Goal: Task Accomplishment & Management: Use online tool/utility

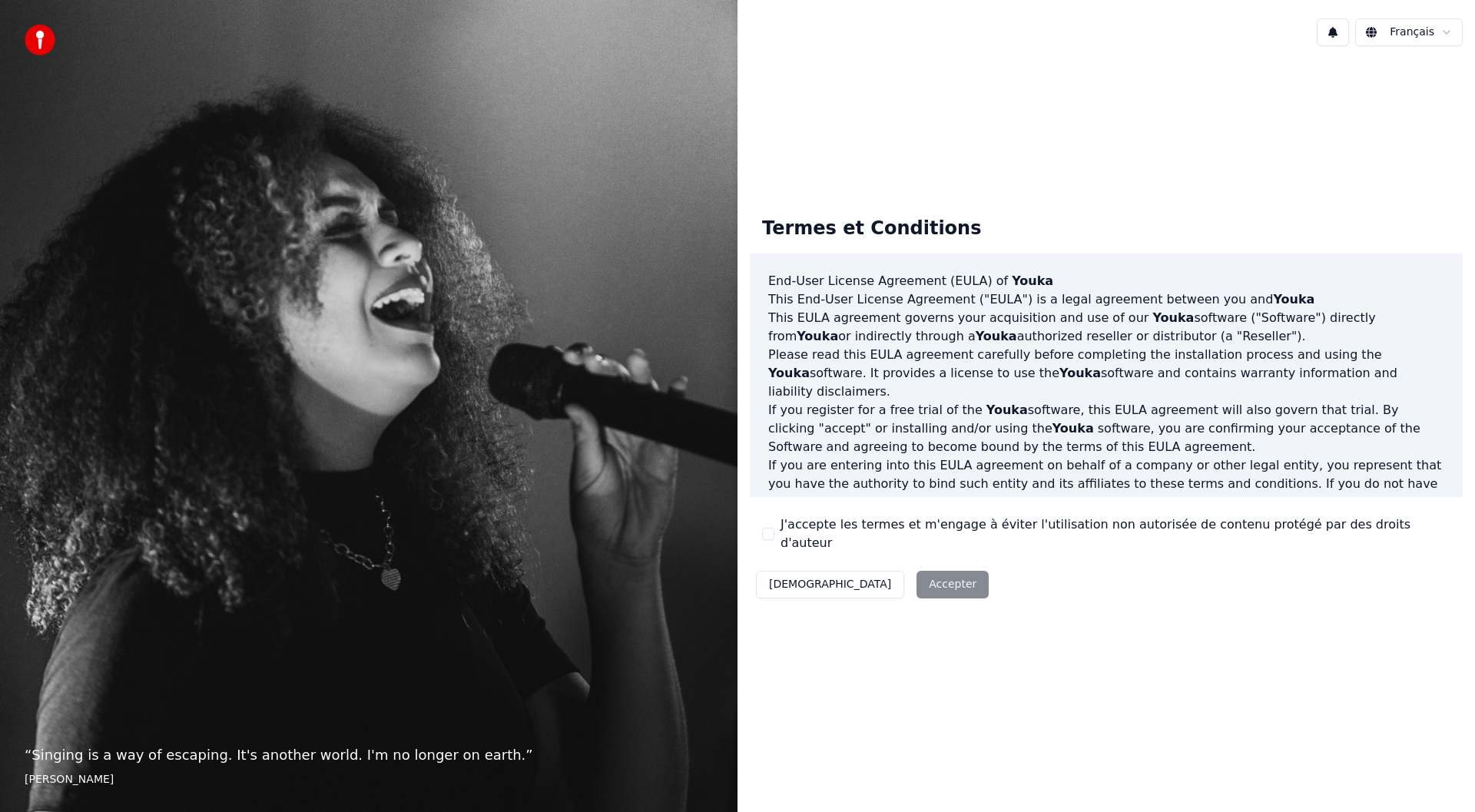
click at [863, 578] on div "Décliner Accepter" at bounding box center [872, 584] width 245 height 40
click at [871, 572] on div "Décliner Accepter" at bounding box center [872, 584] width 245 height 40
click at [201, 589] on div "“ Singing is a way of escaping. It's another world. I'm no longer on earth. ” […" at bounding box center [369, 406] width 738 height 812
click at [802, 576] on button "[DEMOGRAPHIC_DATA]" at bounding box center [830, 584] width 148 height 28
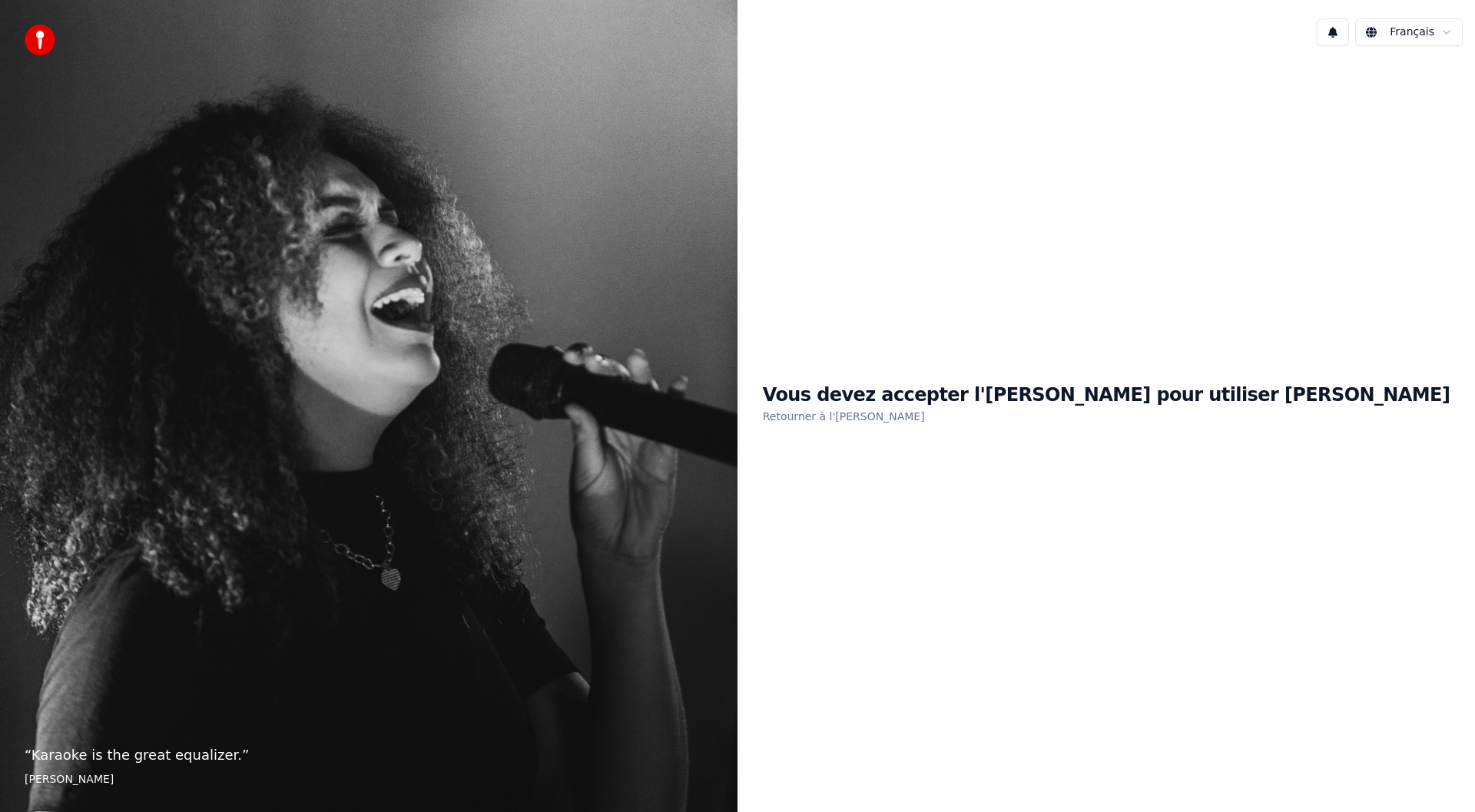
click at [1073, 401] on h1 "Vous devez accepter l'[PERSON_NAME] pour utiliser [PERSON_NAME]" at bounding box center [1106, 395] width 688 height 24
click at [926, 418] on link "Retourner à l'[PERSON_NAME]" at bounding box center [844, 416] width 162 height 24
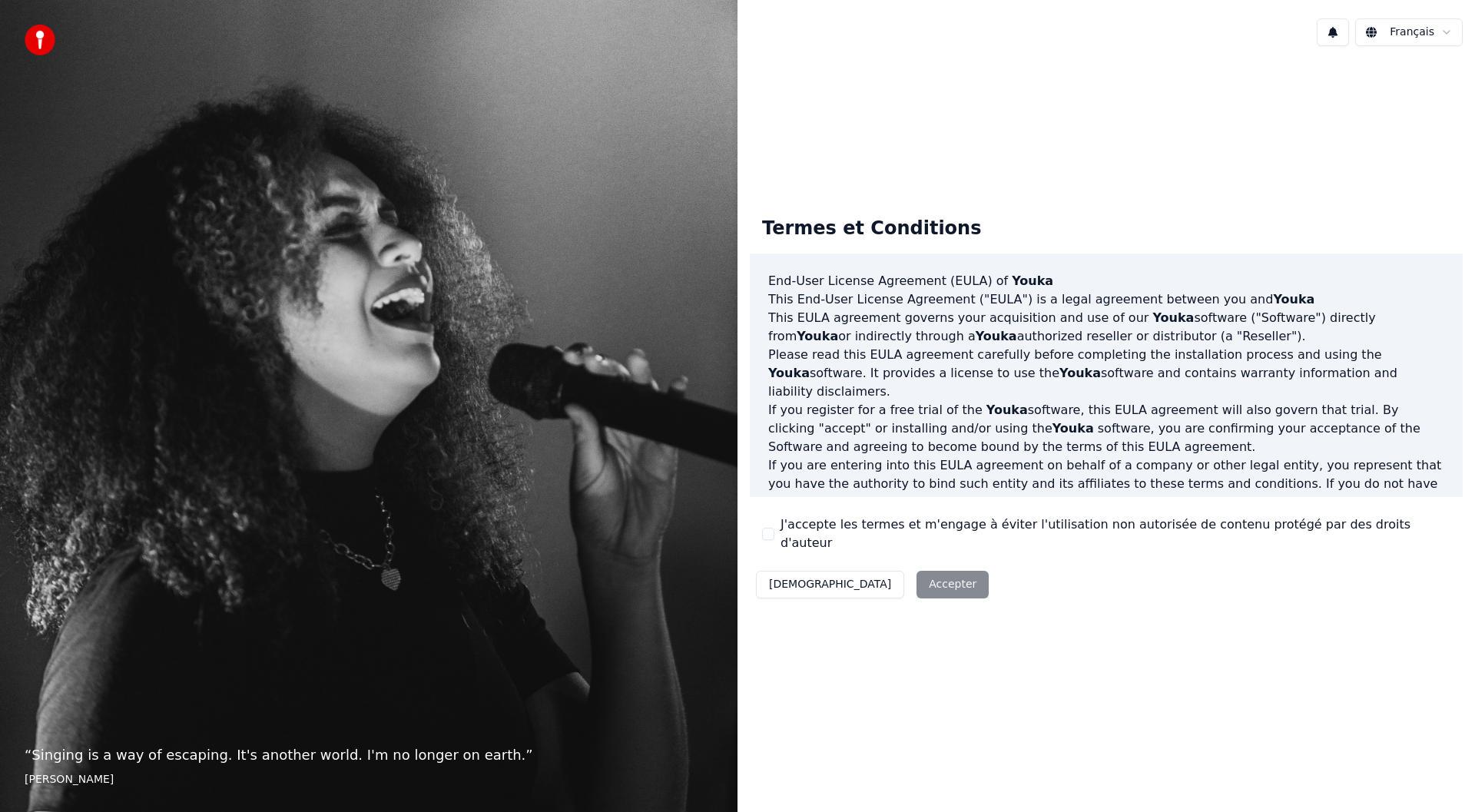
click at [877, 573] on div "Décliner Accepter" at bounding box center [872, 584] width 245 height 40
click at [766, 533] on button "J'accepte les termes et m'engage à éviter l'utilisation non autorisée de conten…" at bounding box center [768, 533] width 13 height 13
click at [916, 580] on button "Accepter" at bounding box center [952, 584] width 72 height 28
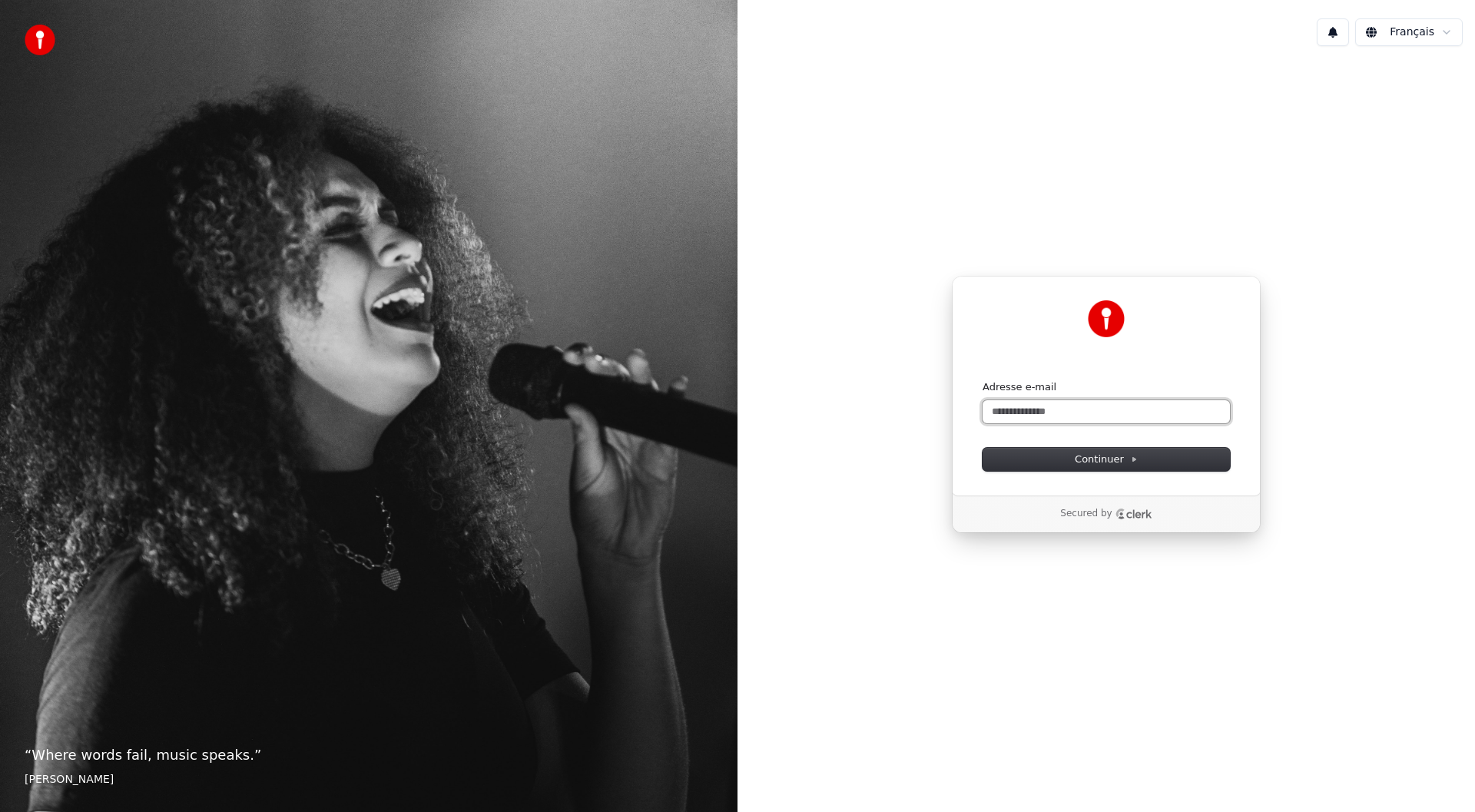
click at [1000, 411] on input "Adresse e-mail" at bounding box center [1106, 412] width 247 height 23
click at [1107, 460] on span "Continuer" at bounding box center [1106, 459] width 63 height 14
type input "**********"
click at [1000, 412] on input "Adresse e-mail" at bounding box center [1106, 412] width 247 height 23
click at [1095, 462] on span "Continuer" at bounding box center [1106, 459] width 63 height 14
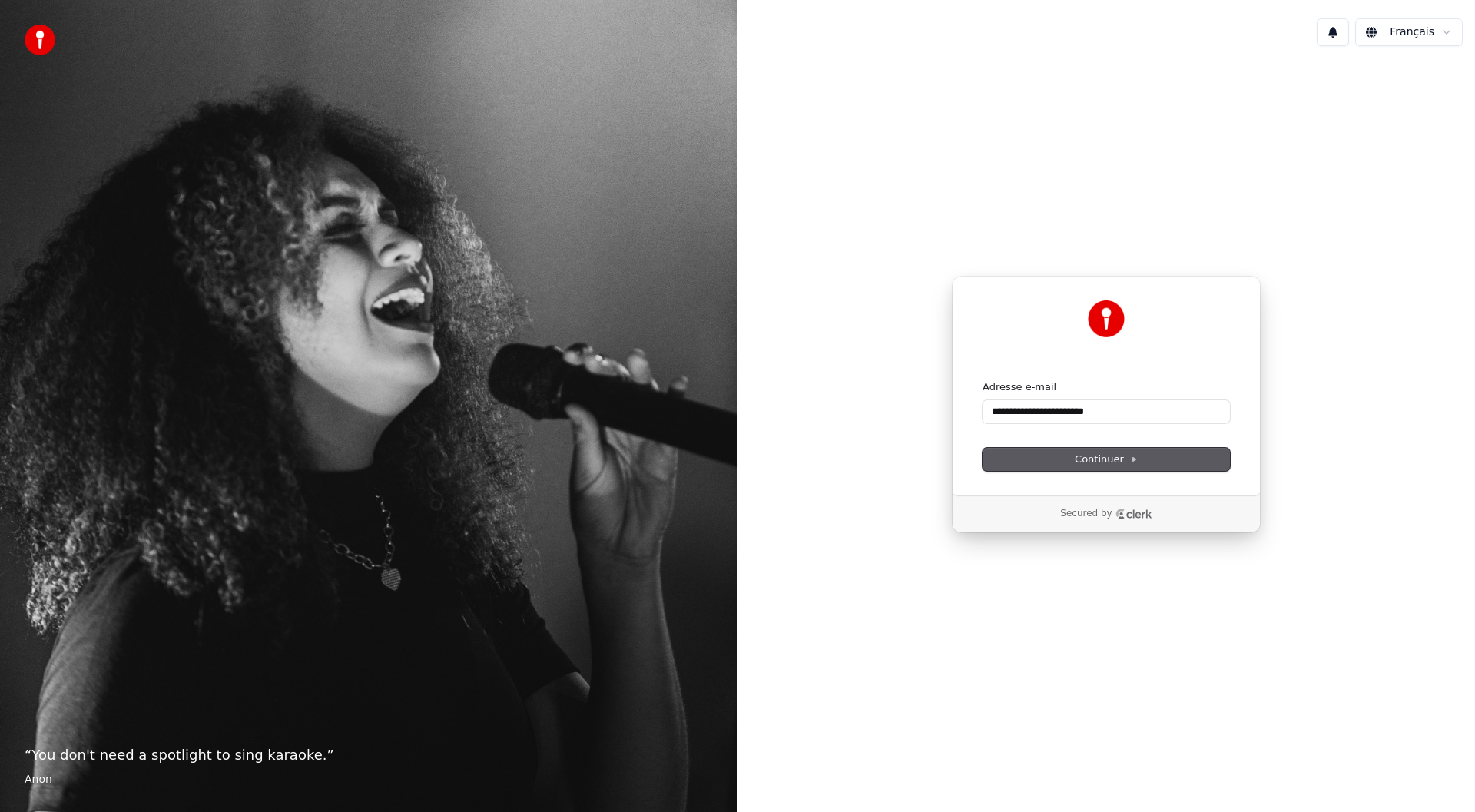
type input "**********"
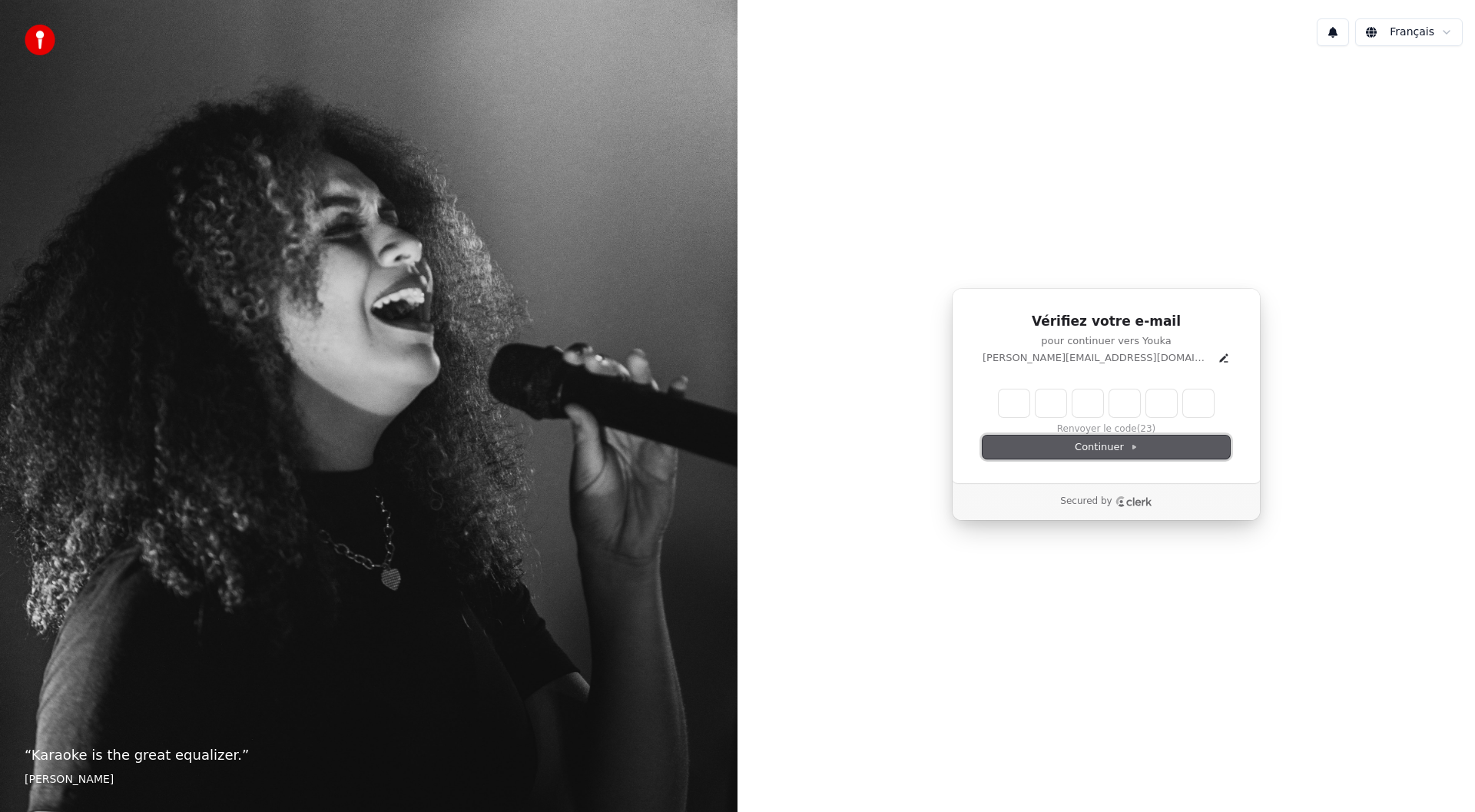
click at [1096, 448] on span "Continuer" at bounding box center [1106, 447] width 63 height 14
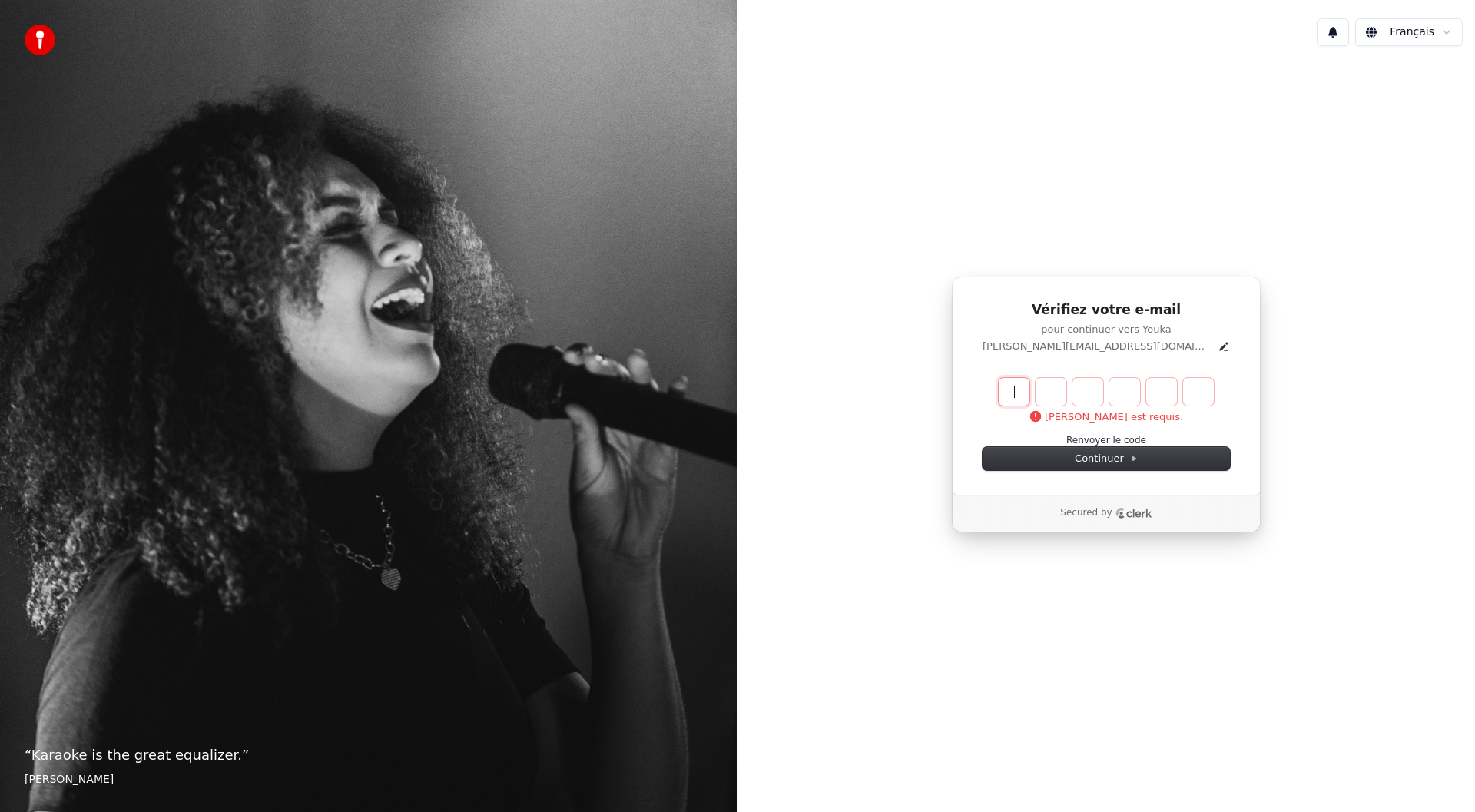
click at [1011, 388] on input "Enter verification code" at bounding box center [1122, 391] width 246 height 28
type input "******"
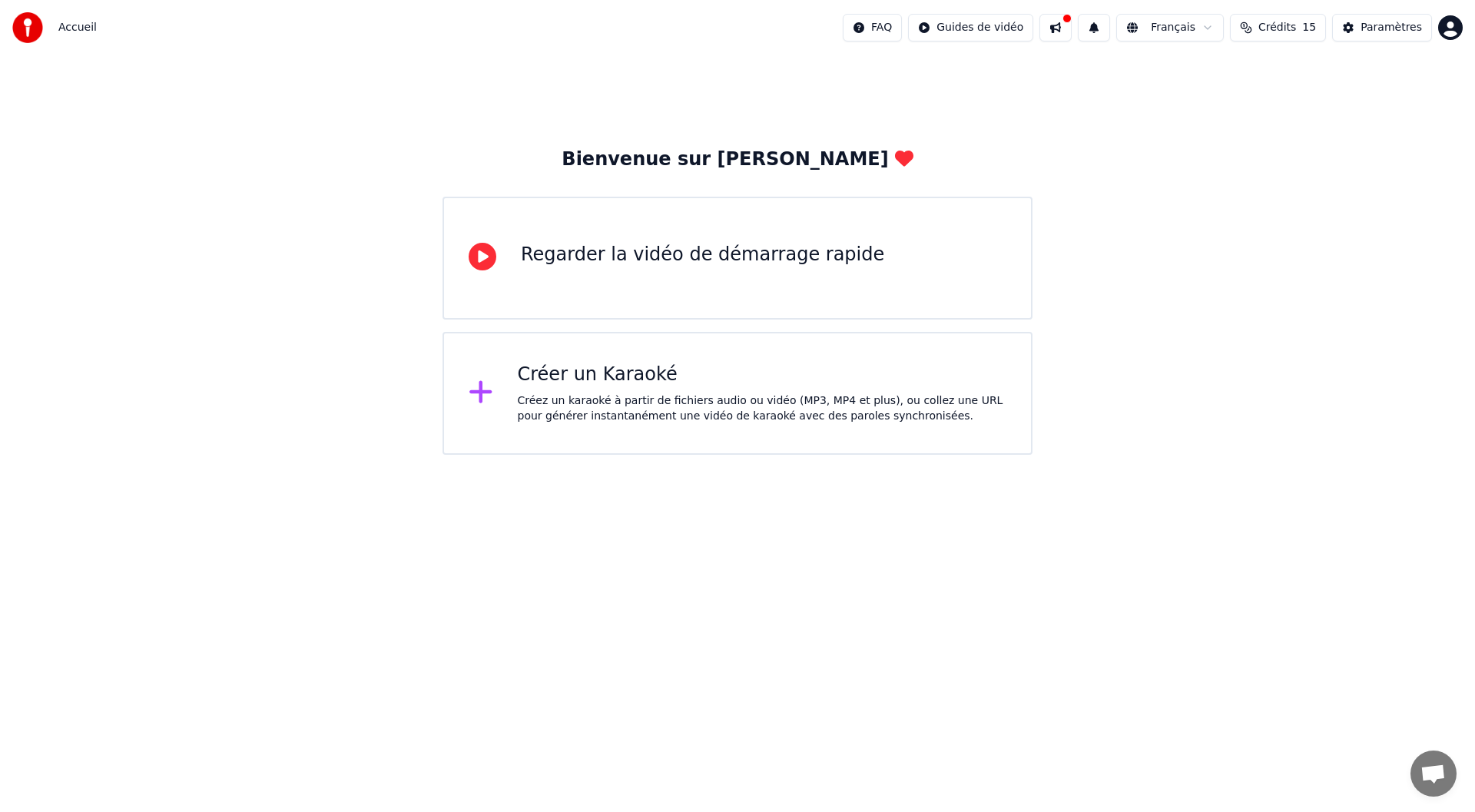
click at [612, 386] on div "Créer un Karaoké" at bounding box center [762, 374] width 489 height 24
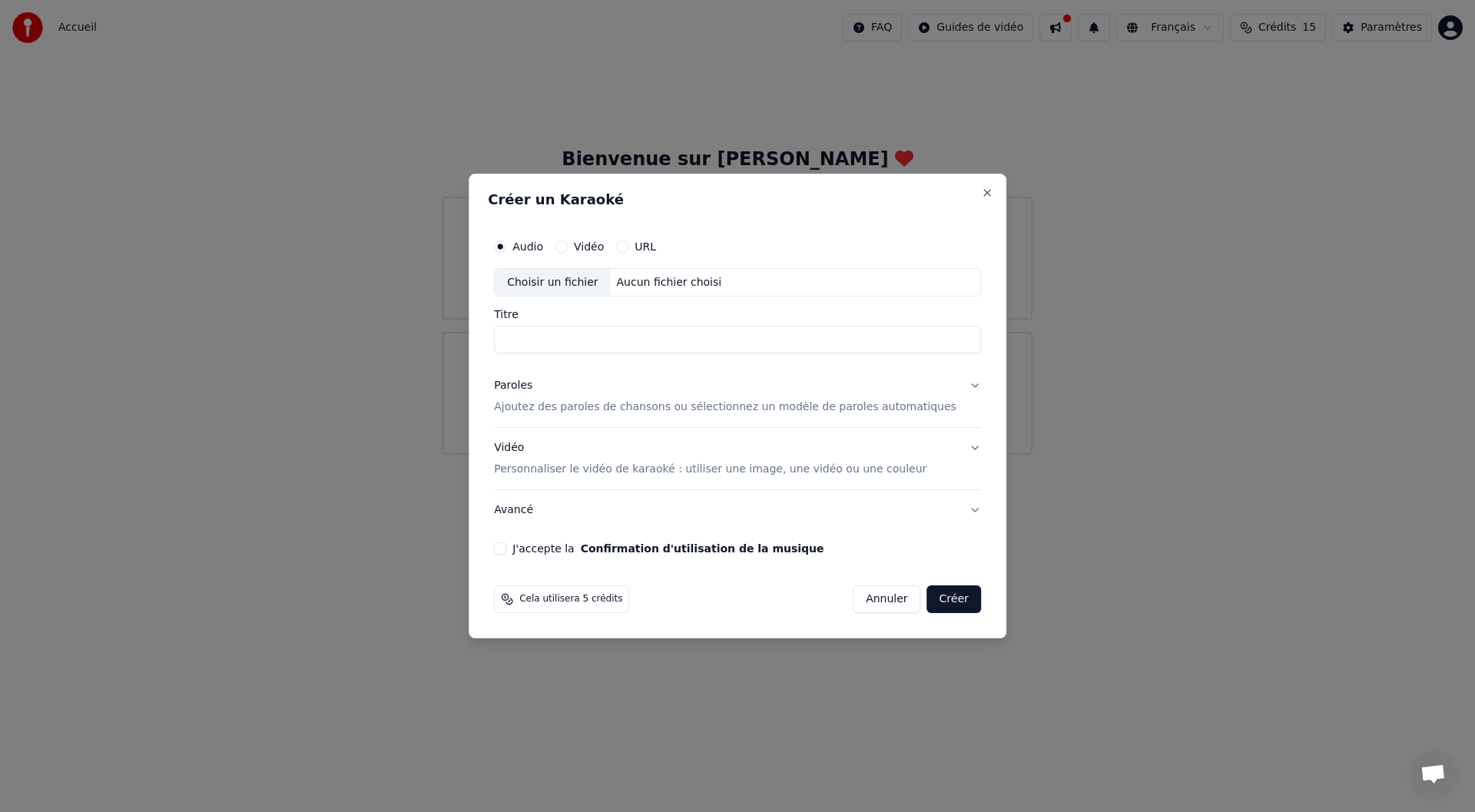
click at [571, 282] on div "Choisir un fichier" at bounding box center [553, 282] width 116 height 28
click at [568, 244] on button "Vidéo" at bounding box center [561, 246] width 13 height 13
click at [597, 282] on div "Choisir un fichier" at bounding box center [553, 282] width 116 height 28
click at [558, 284] on div "Choisir un fichier" at bounding box center [553, 282] width 116 height 28
type input "**********"
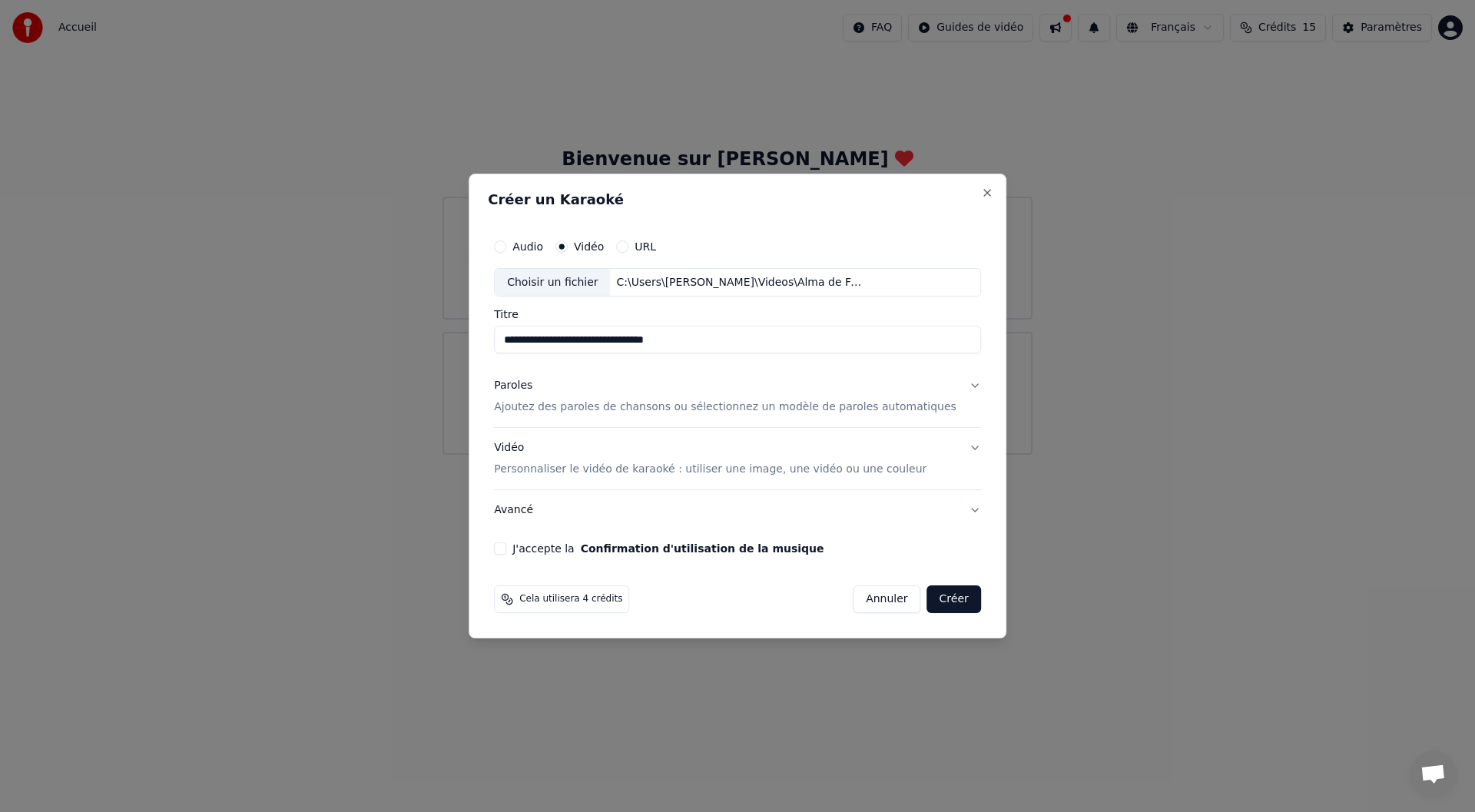
click at [752, 409] on p "Ajoutez des paroles de chansons ou sélectionnez un modèle de paroles automatiqu…" at bounding box center [725, 408] width 462 height 15
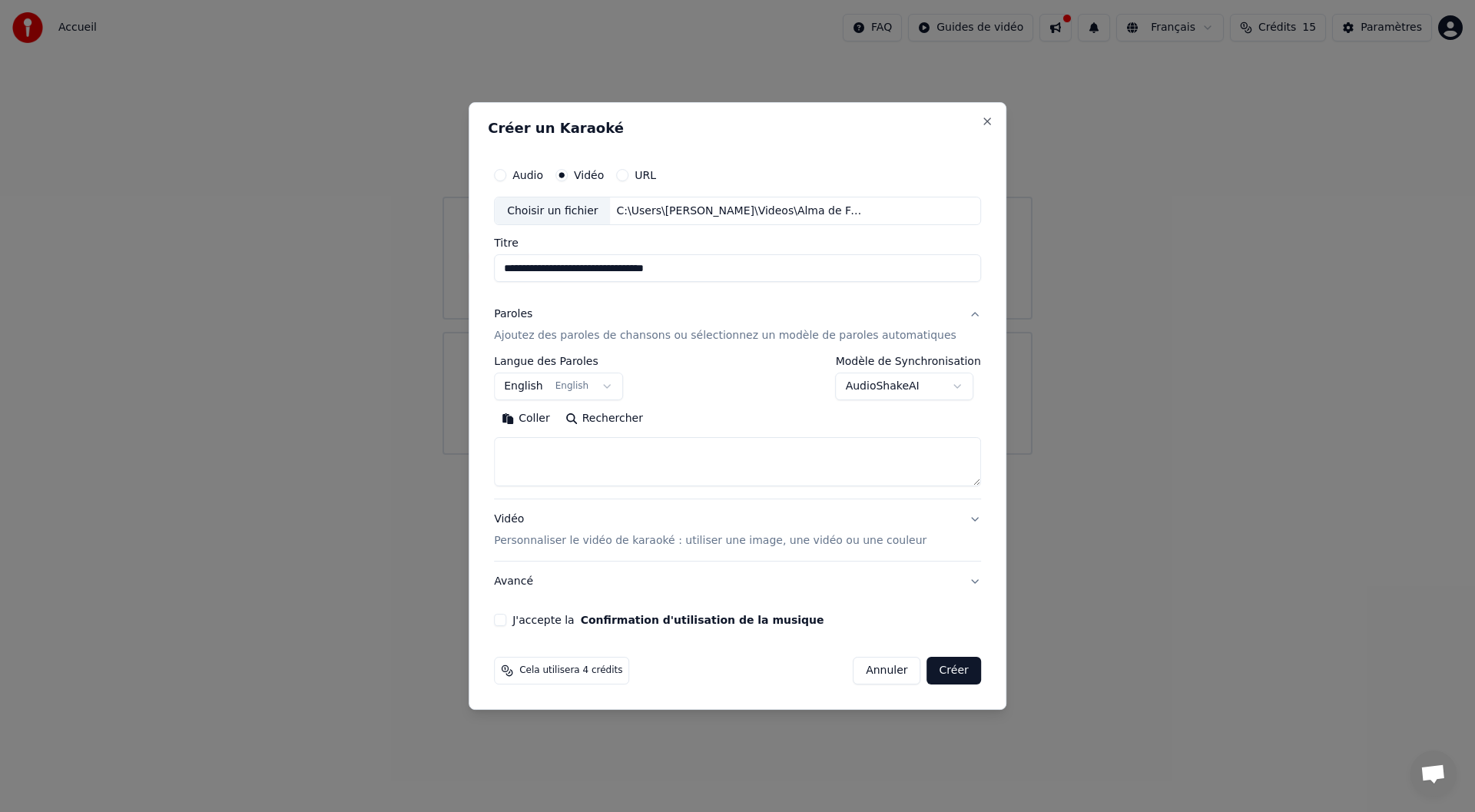
click at [937, 671] on button "Créer" at bounding box center [954, 670] width 54 height 28
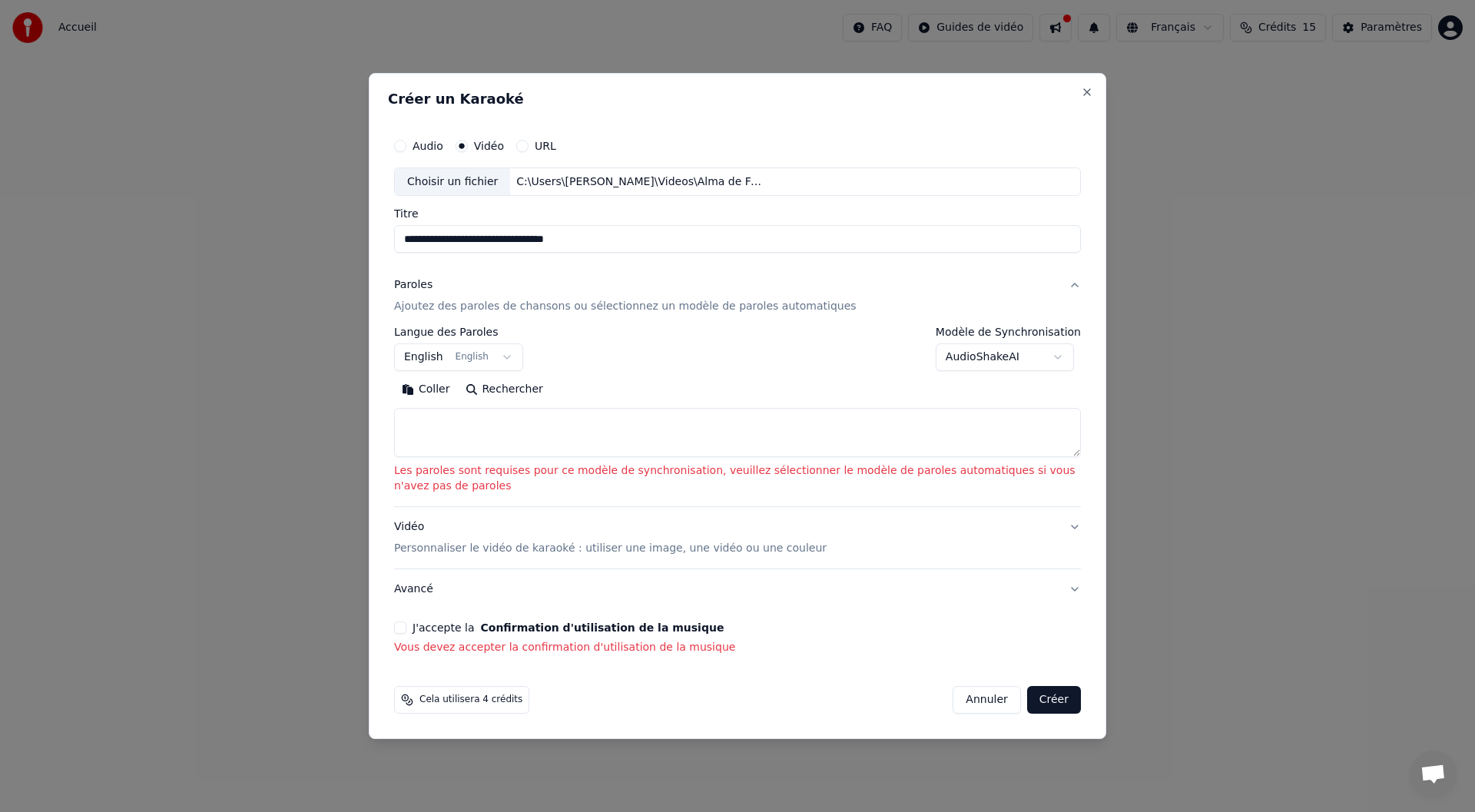
click at [729, 311] on p "Ajoutez des paroles de chansons ou sélectionnez un modèle de paroles automatiqu…" at bounding box center [626, 307] width 462 height 15
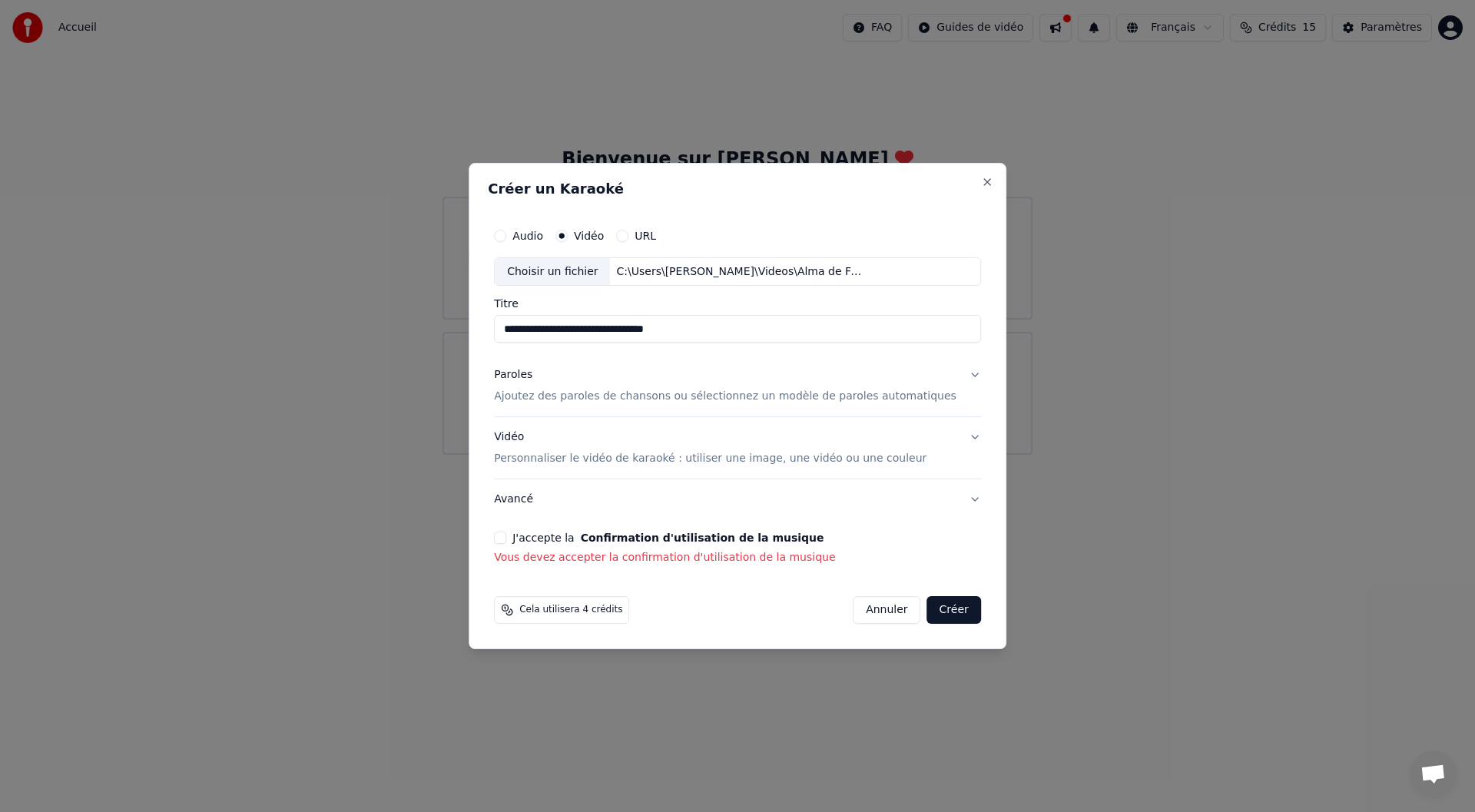
click at [953, 373] on button "Paroles Ajoutez des paroles de chansons ou sélectionnez un modèle de paroles au…" at bounding box center [738, 386] width 487 height 61
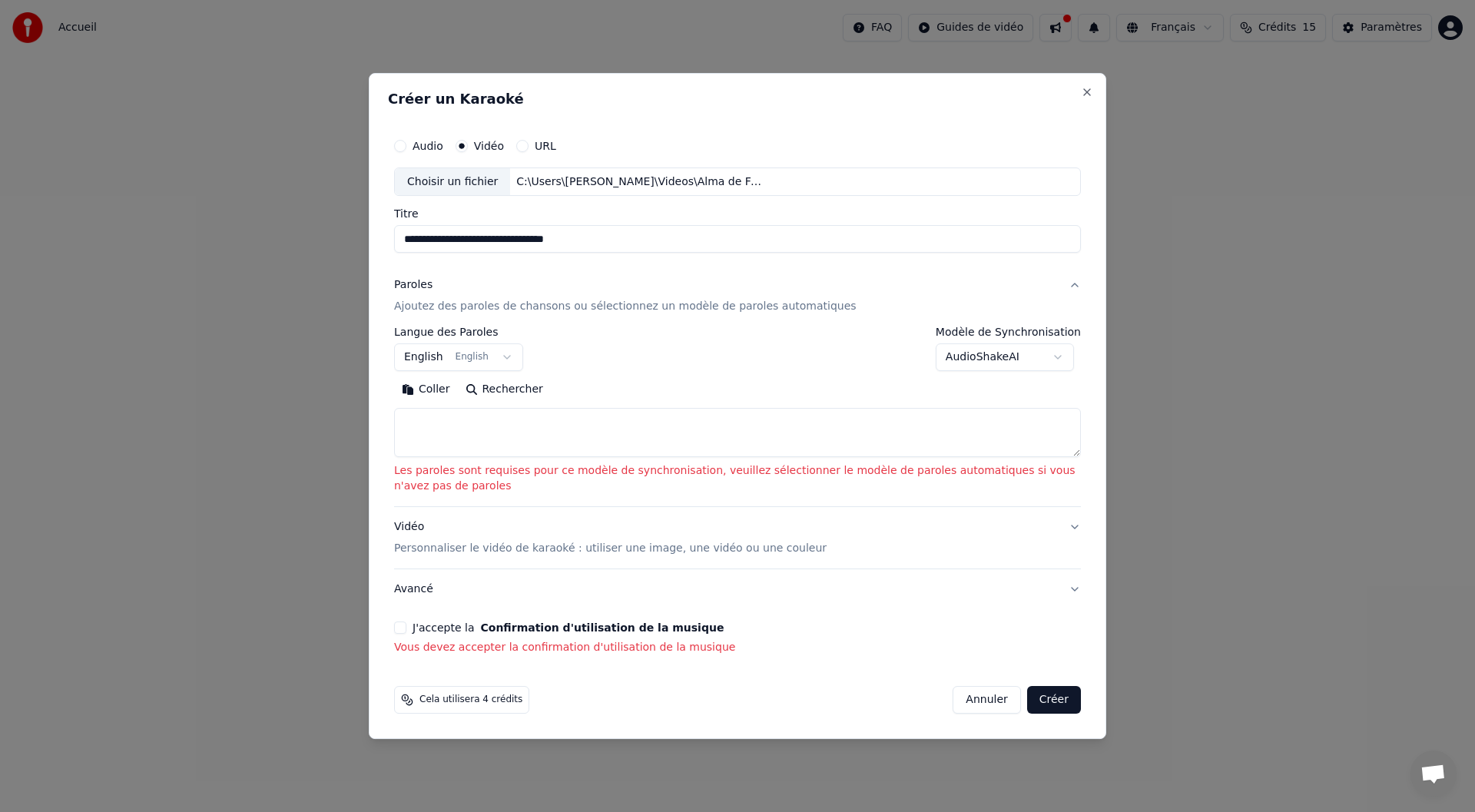
click at [521, 547] on p "Personnaliser le vidéo de karaoké : utiliser une image, une vidéo ou une couleur" at bounding box center [611, 548] width 432 height 15
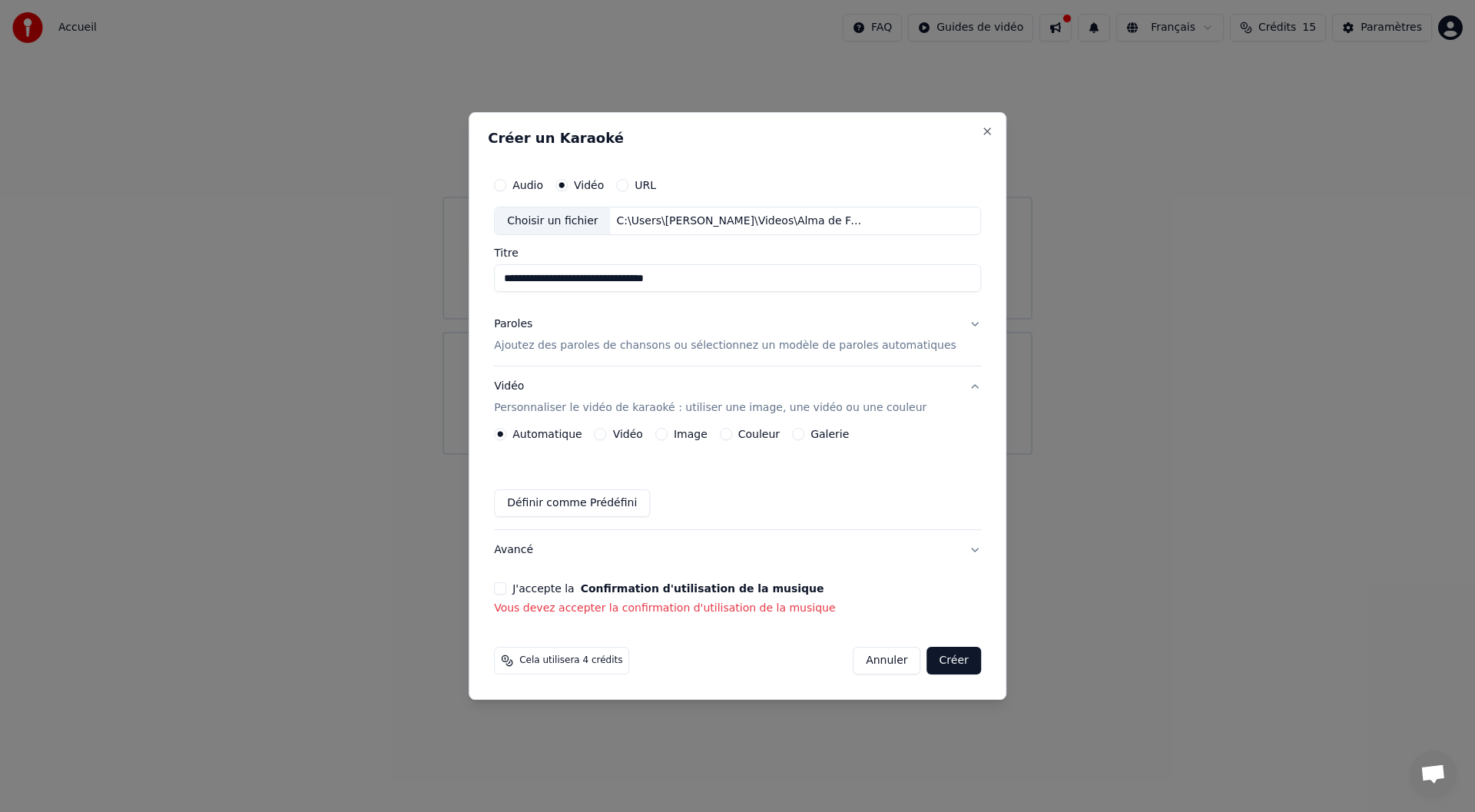
click at [732, 432] on button "Couleur" at bounding box center [726, 434] width 13 height 13
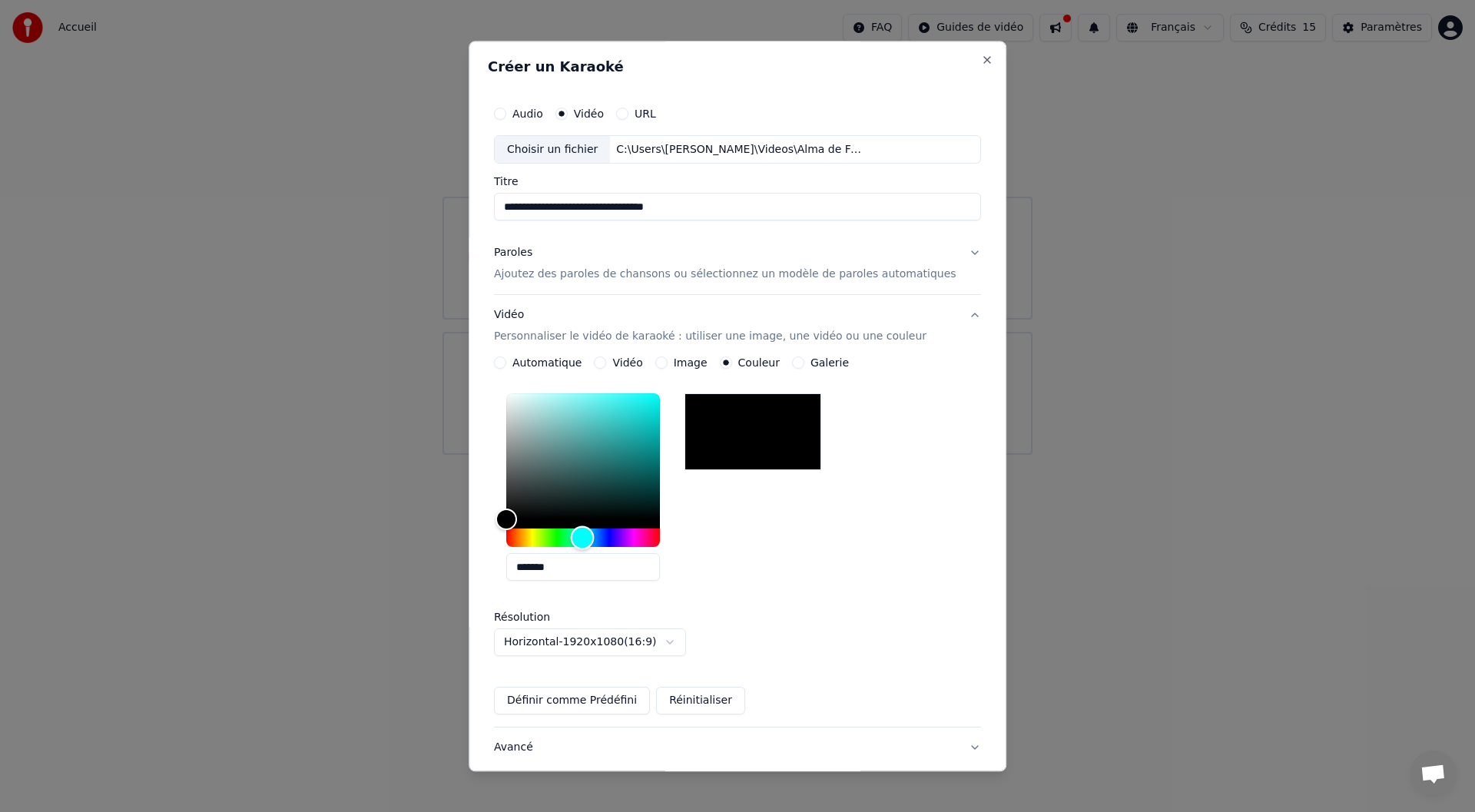
click at [600, 538] on div "Hue" at bounding box center [583, 538] width 153 height 18
click at [589, 702] on button "Définir comme Prédéfini" at bounding box center [572, 701] width 156 height 28
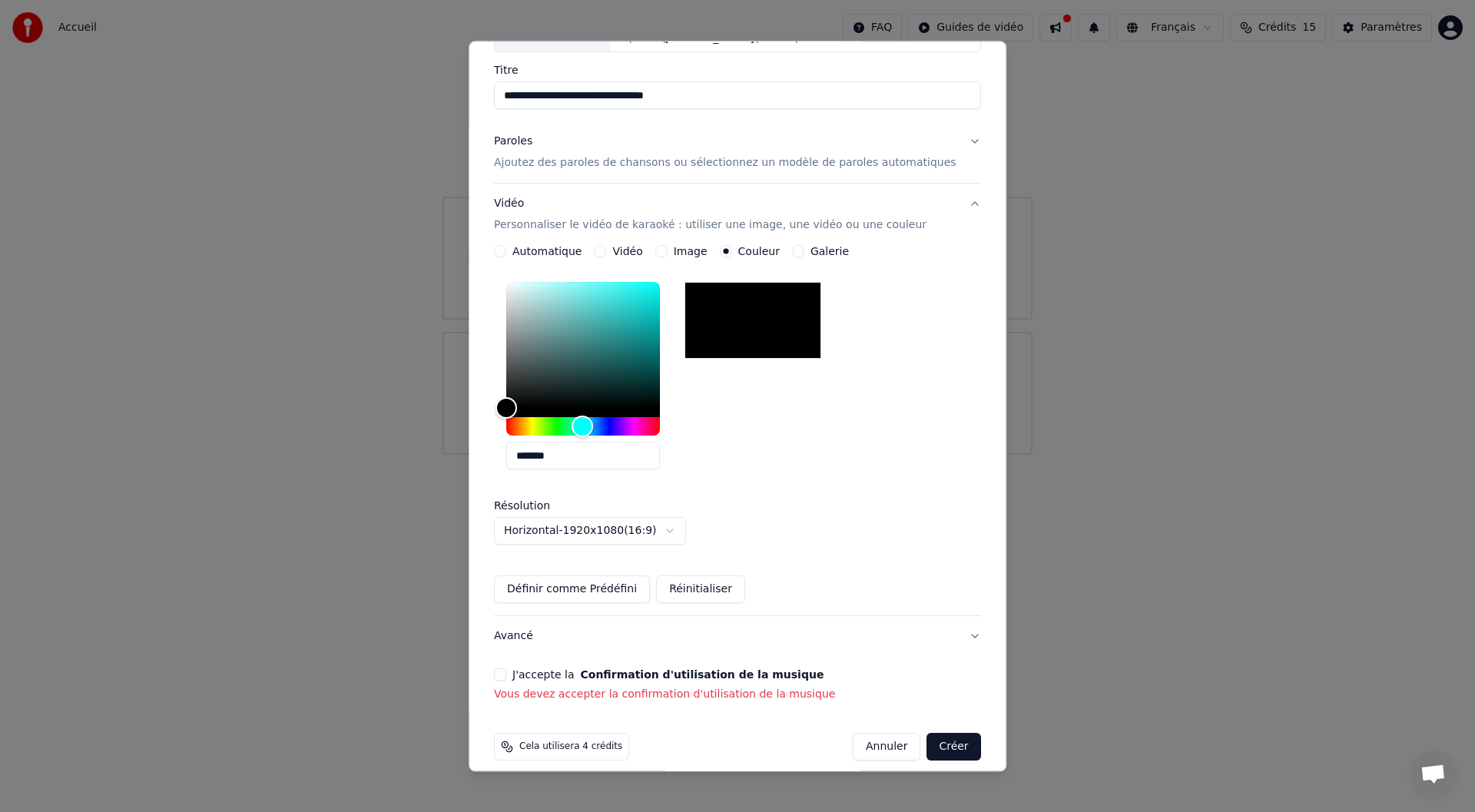
scroll to position [126, 0]
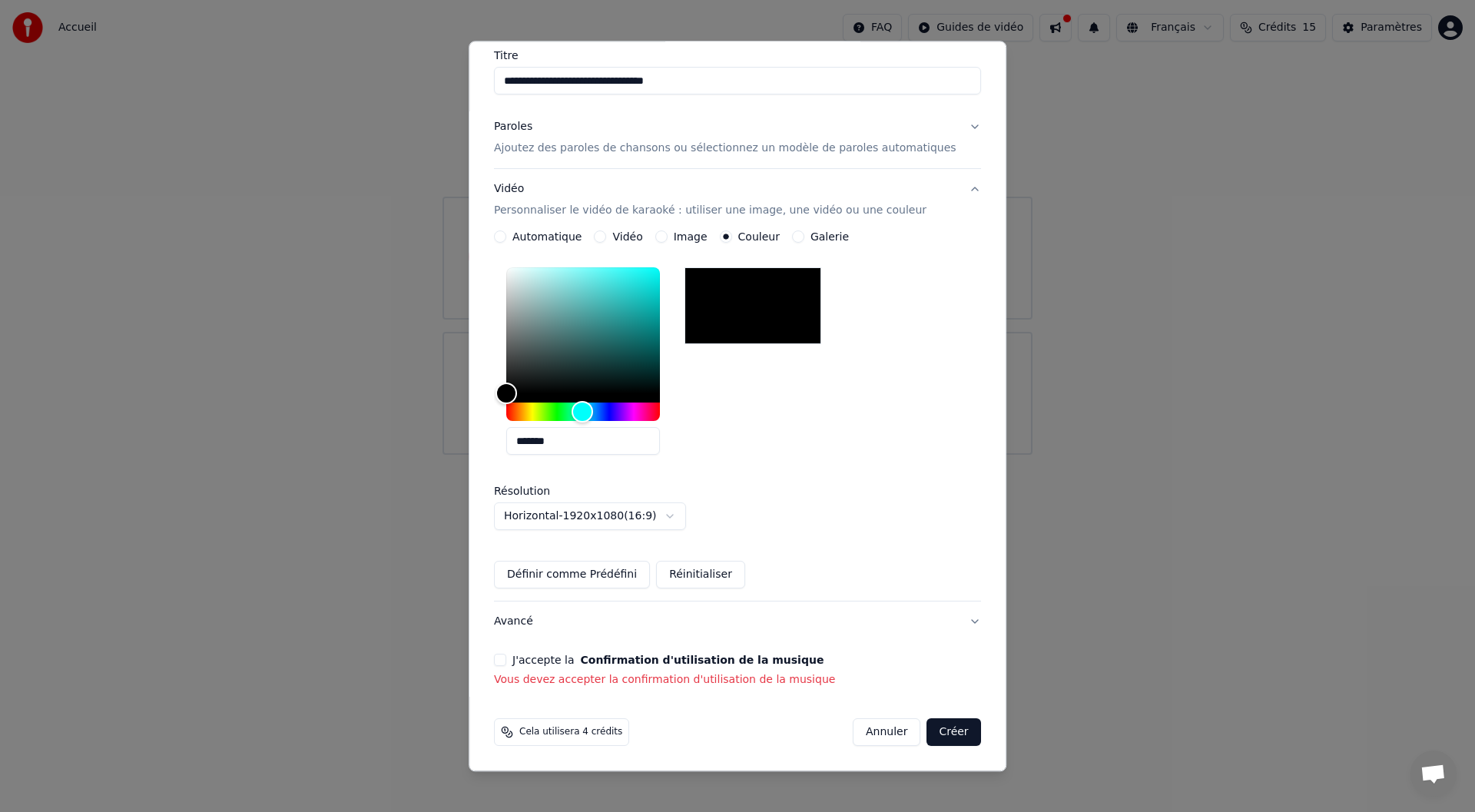
click at [507, 659] on button "J'accepte la Confirmation d'utilisation de la musique" at bounding box center [500, 660] width 13 height 13
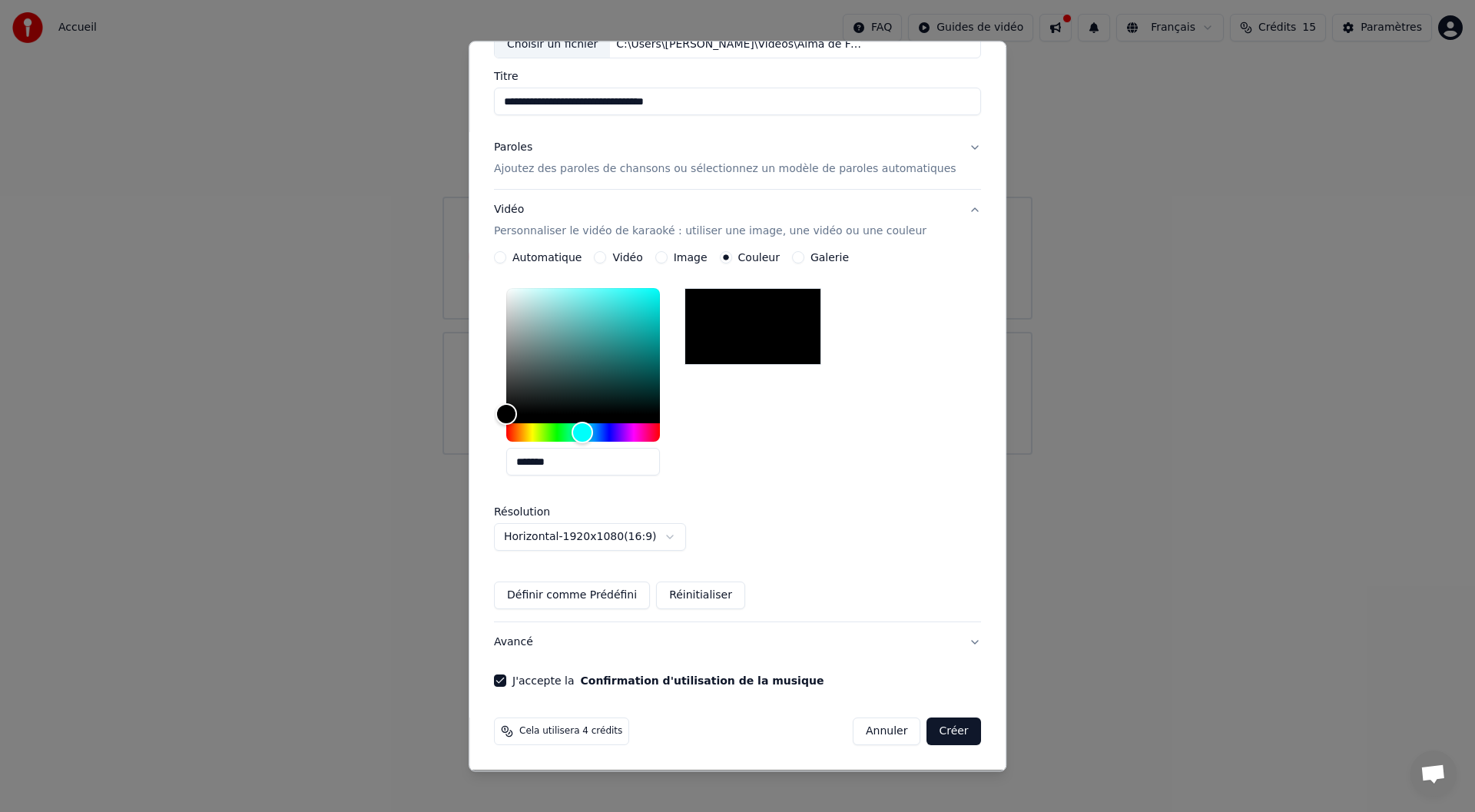
click at [927, 734] on button "Créer" at bounding box center [954, 732] width 54 height 28
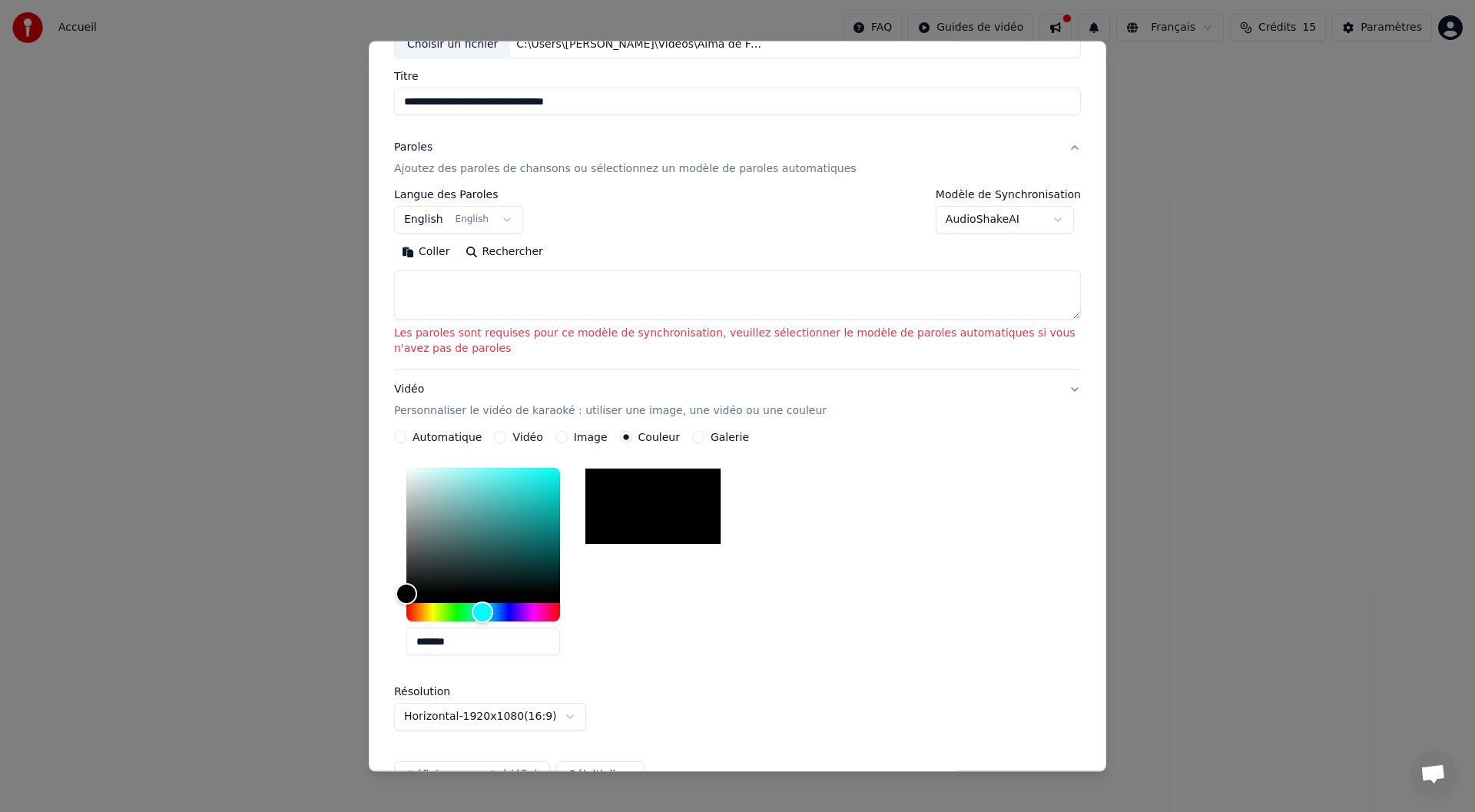
scroll to position [0, 0]
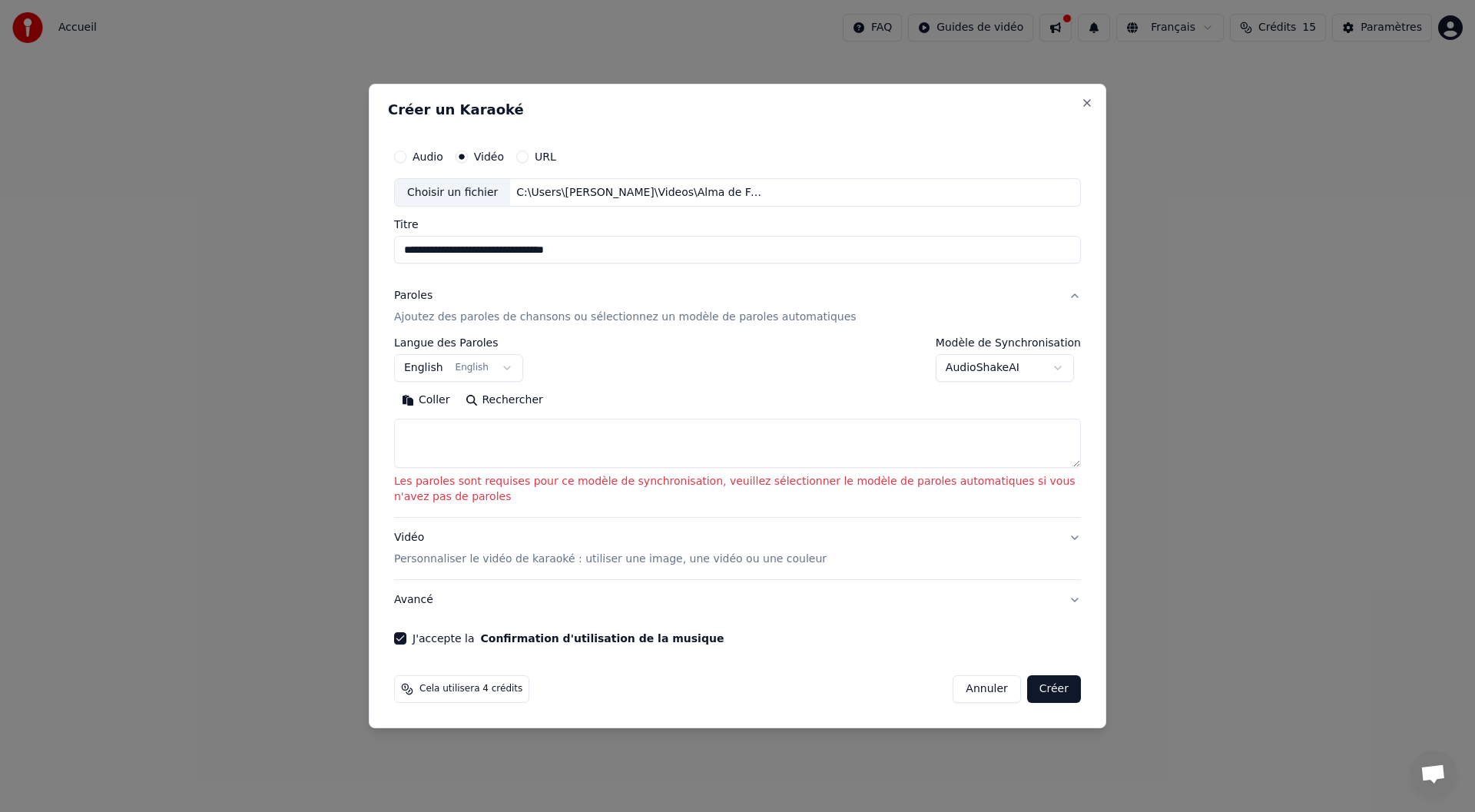
click at [774, 319] on p "Ajoutez des paroles de chansons ou sélectionnez un modèle de paroles automatiqu…" at bounding box center [626, 318] width 462 height 15
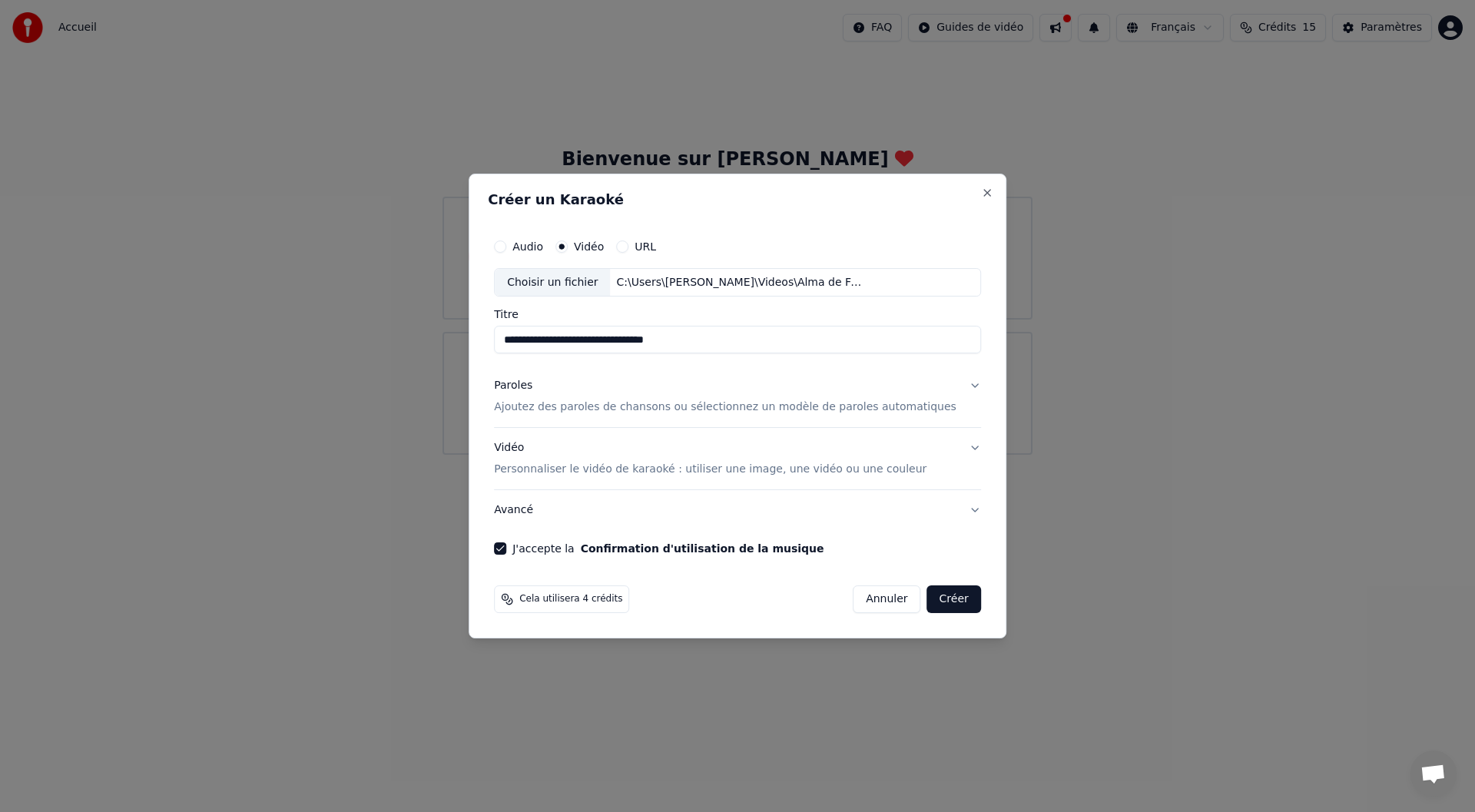
click at [797, 406] on p "Ajoutez des paroles de chansons ou sélectionnez un modèle de paroles automatiqu…" at bounding box center [725, 408] width 462 height 15
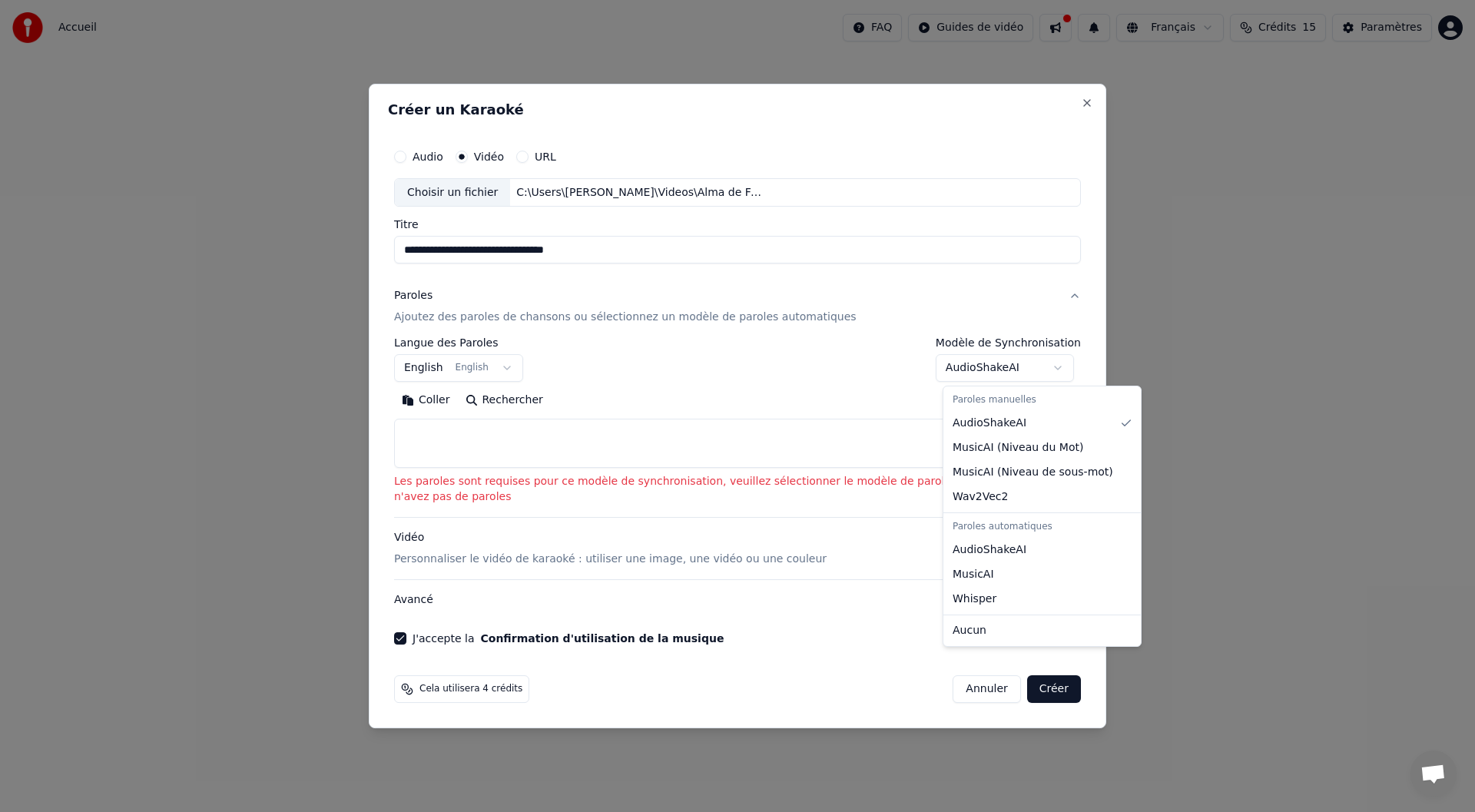
click at [1067, 367] on body "**********" at bounding box center [737, 227] width 1475 height 455
click at [841, 393] on body "**********" at bounding box center [737, 227] width 1475 height 455
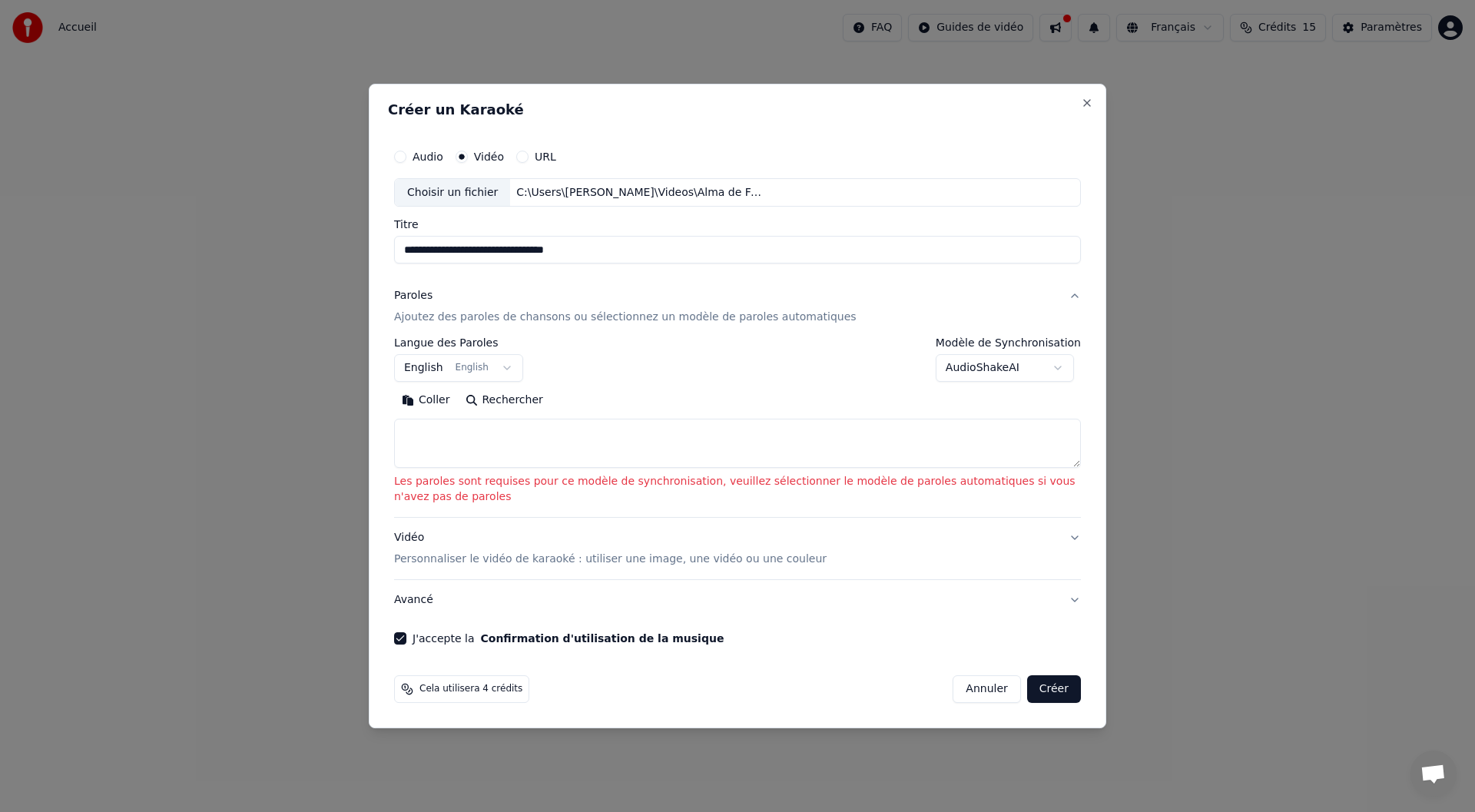
click at [501, 403] on button "Rechercher" at bounding box center [504, 400] width 93 height 24
click at [501, 404] on button "Rechercher" at bounding box center [504, 400] width 93 height 24
click at [421, 434] on textarea at bounding box center [738, 444] width 687 height 49
click at [409, 296] on div "Paroles" at bounding box center [414, 296] width 39 height 15
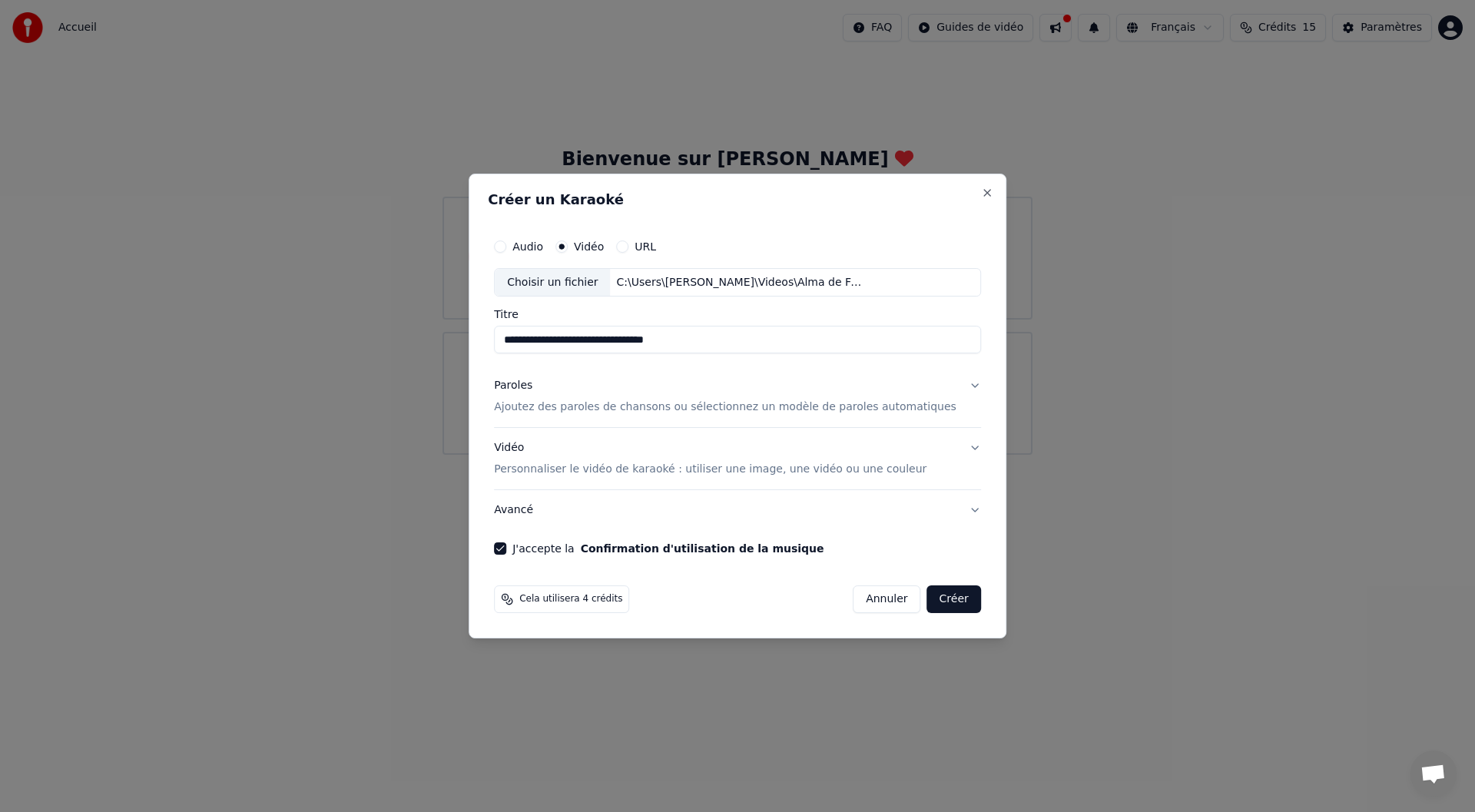
click at [936, 602] on button "Créer" at bounding box center [954, 599] width 54 height 28
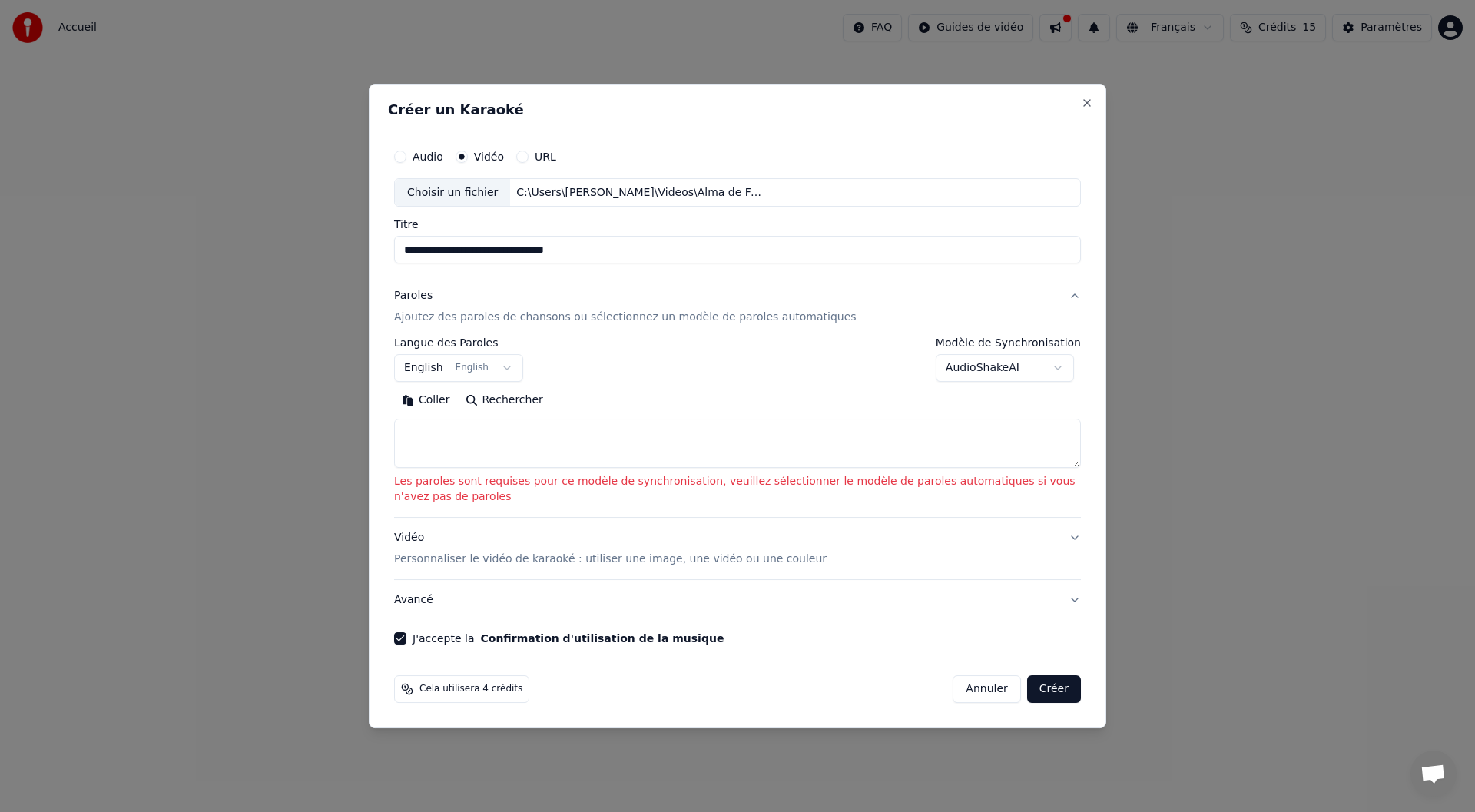
click at [695, 319] on p "Ajoutez des paroles de chansons ou sélectionnez un modèle de paroles automatiqu…" at bounding box center [626, 318] width 462 height 15
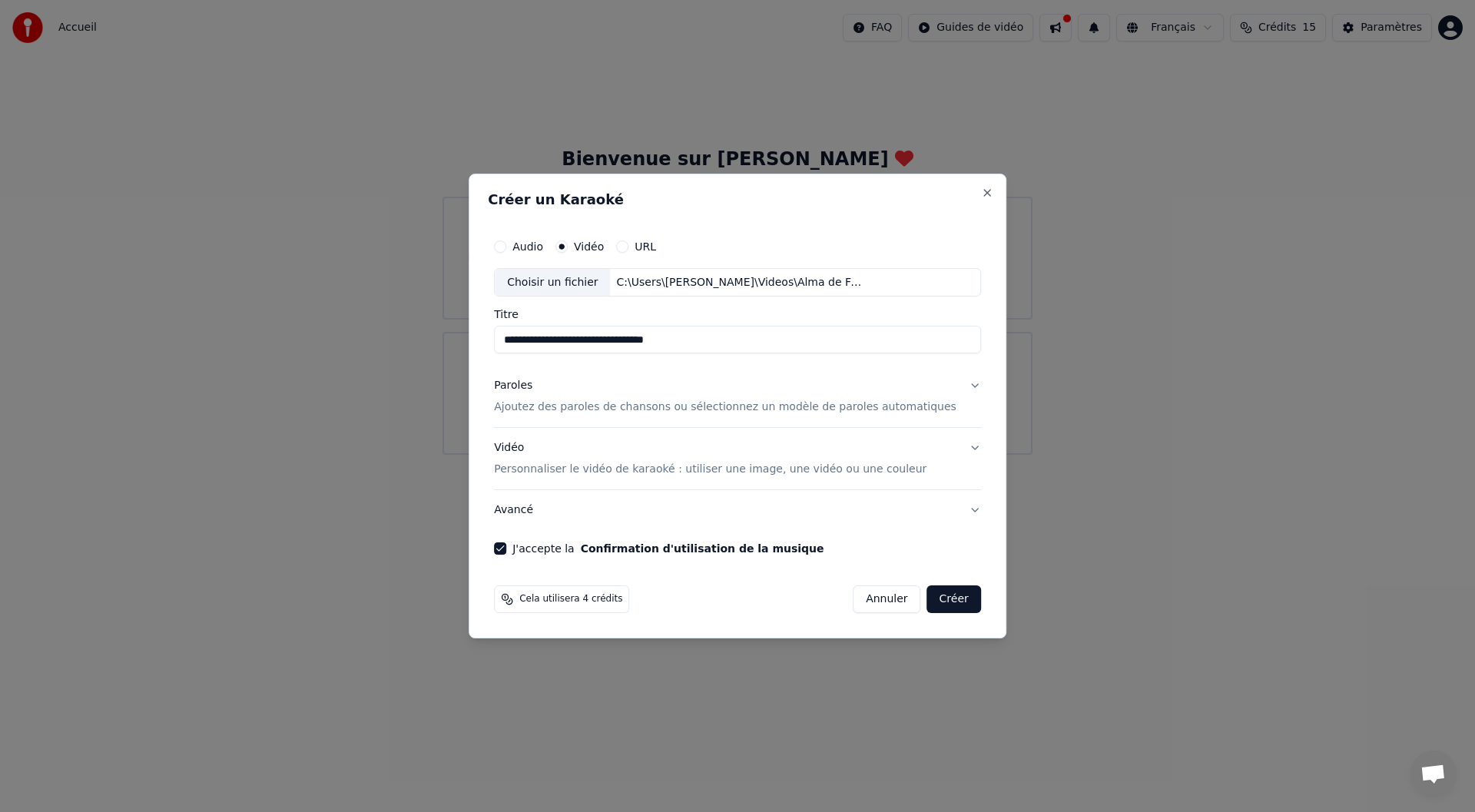
click at [954, 385] on button "Paroles Ajoutez des paroles de chansons ou sélectionnez un modèle de paroles au…" at bounding box center [738, 397] width 487 height 61
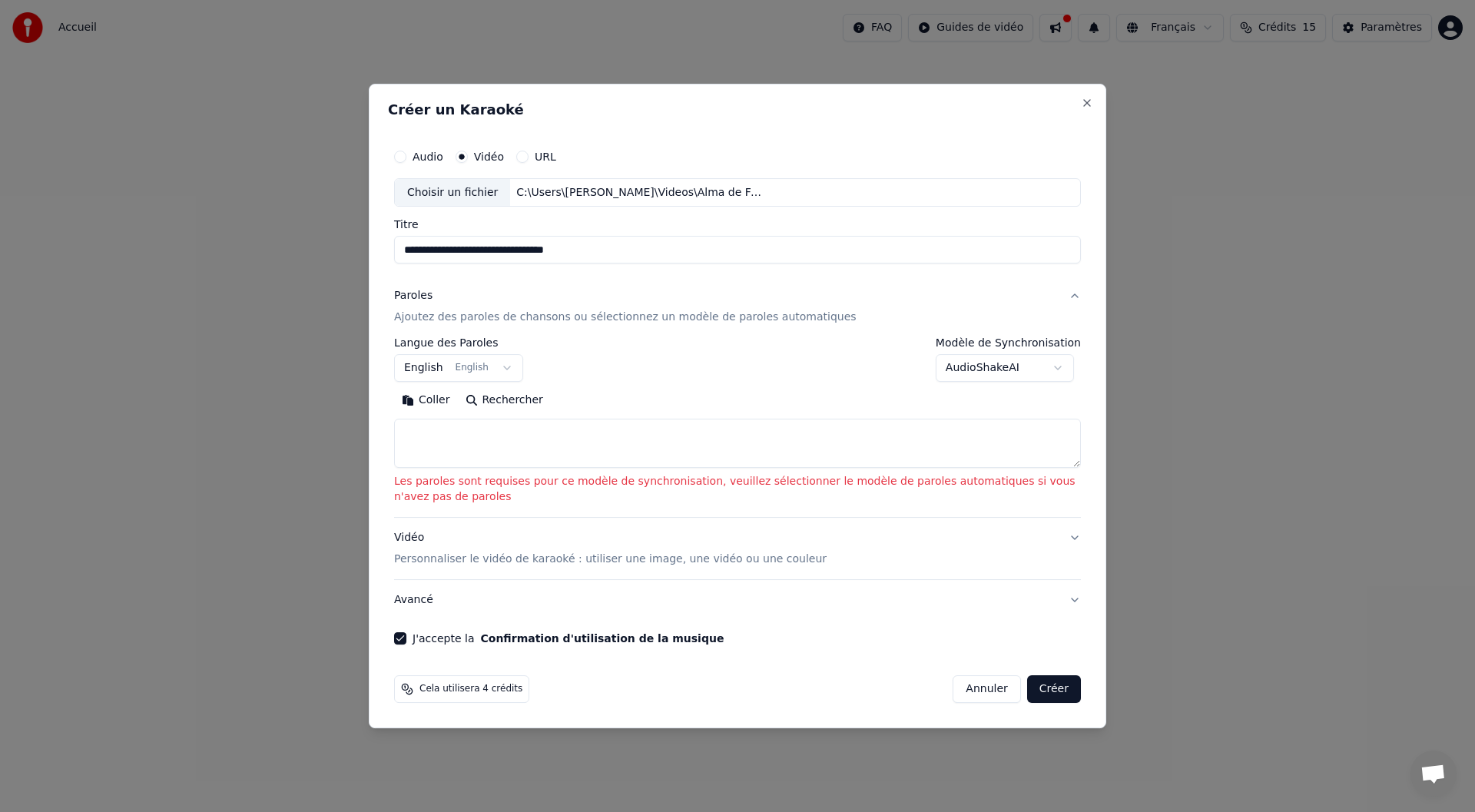
click at [623, 193] on div "C:\Users\Gérard\Videos\Alma de Fuego Le Vieux Gitan (1080p).mp4" at bounding box center [641, 193] width 261 height 15
click at [593, 316] on p "Ajoutez des paroles de chansons ou sélectionnez un modèle de paroles automatiqu…" at bounding box center [626, 318] width 462 height 15
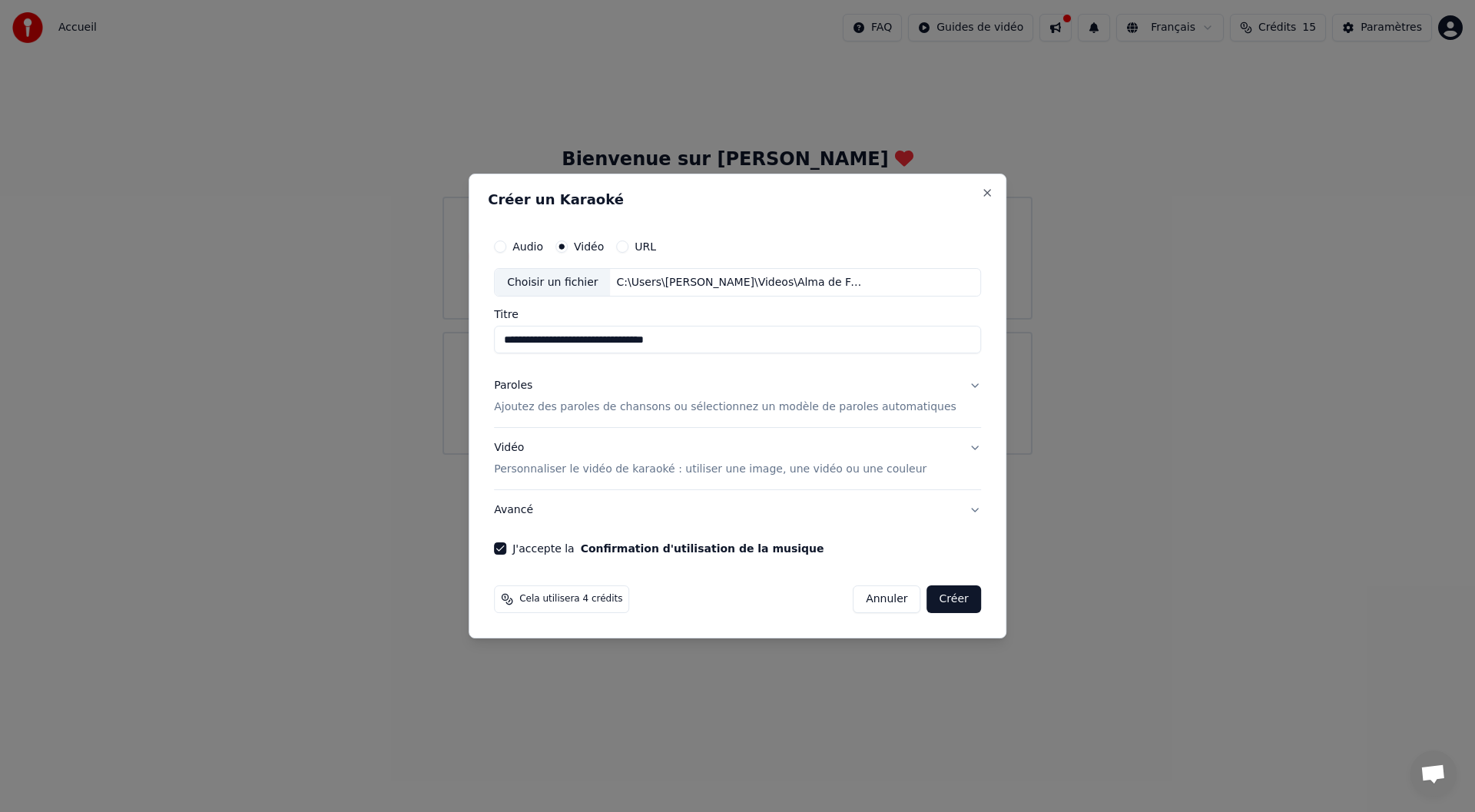
click at [869, 409] on p "Ajoutez des paroles de chansons ou sélectionnez un modèle de paroles automatiqu…" at bounding box center [725, 408] width 462 height 15
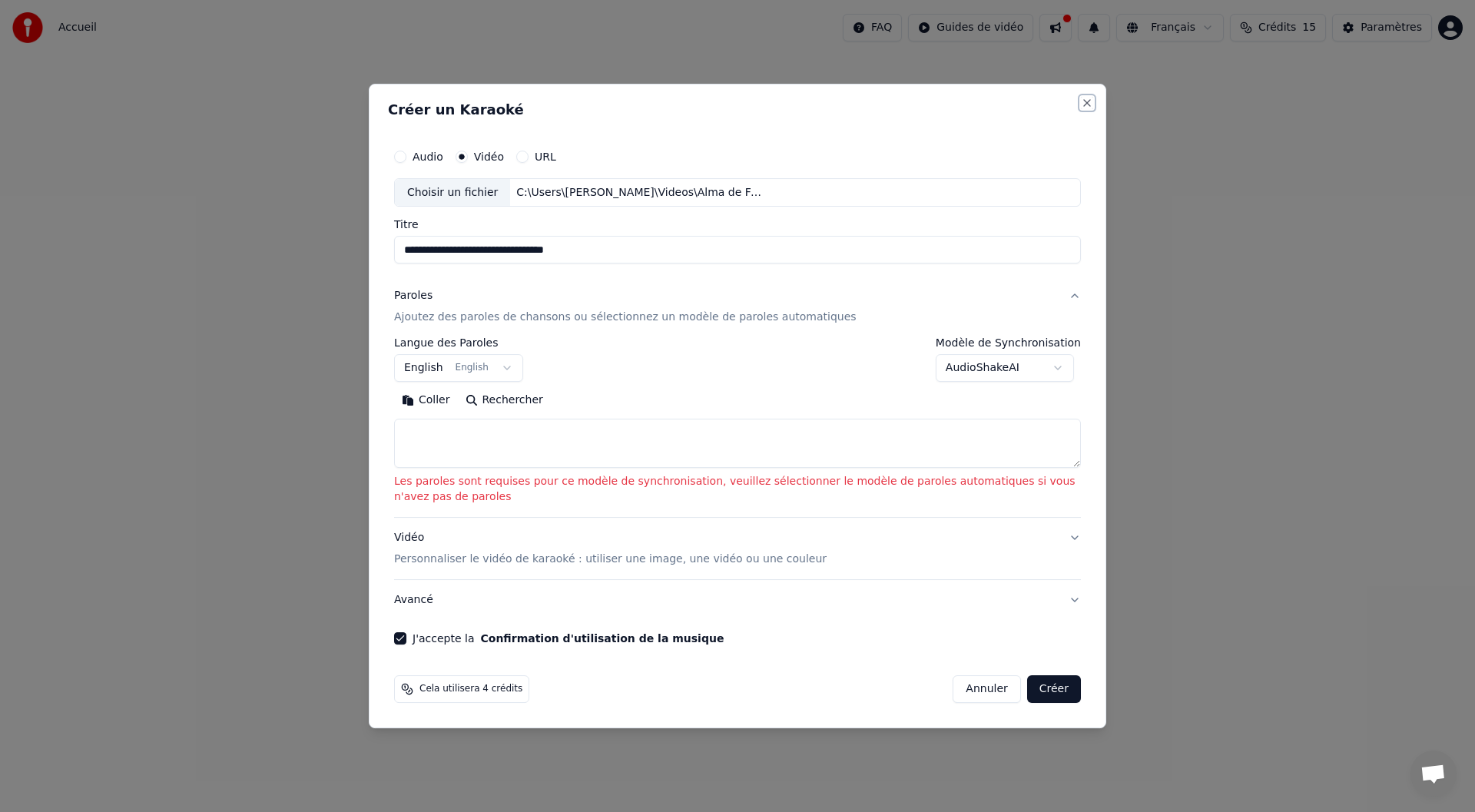
click at [1085, 103] on button "Close" at bounding box center [1087, 103] width 13 height 13
select select
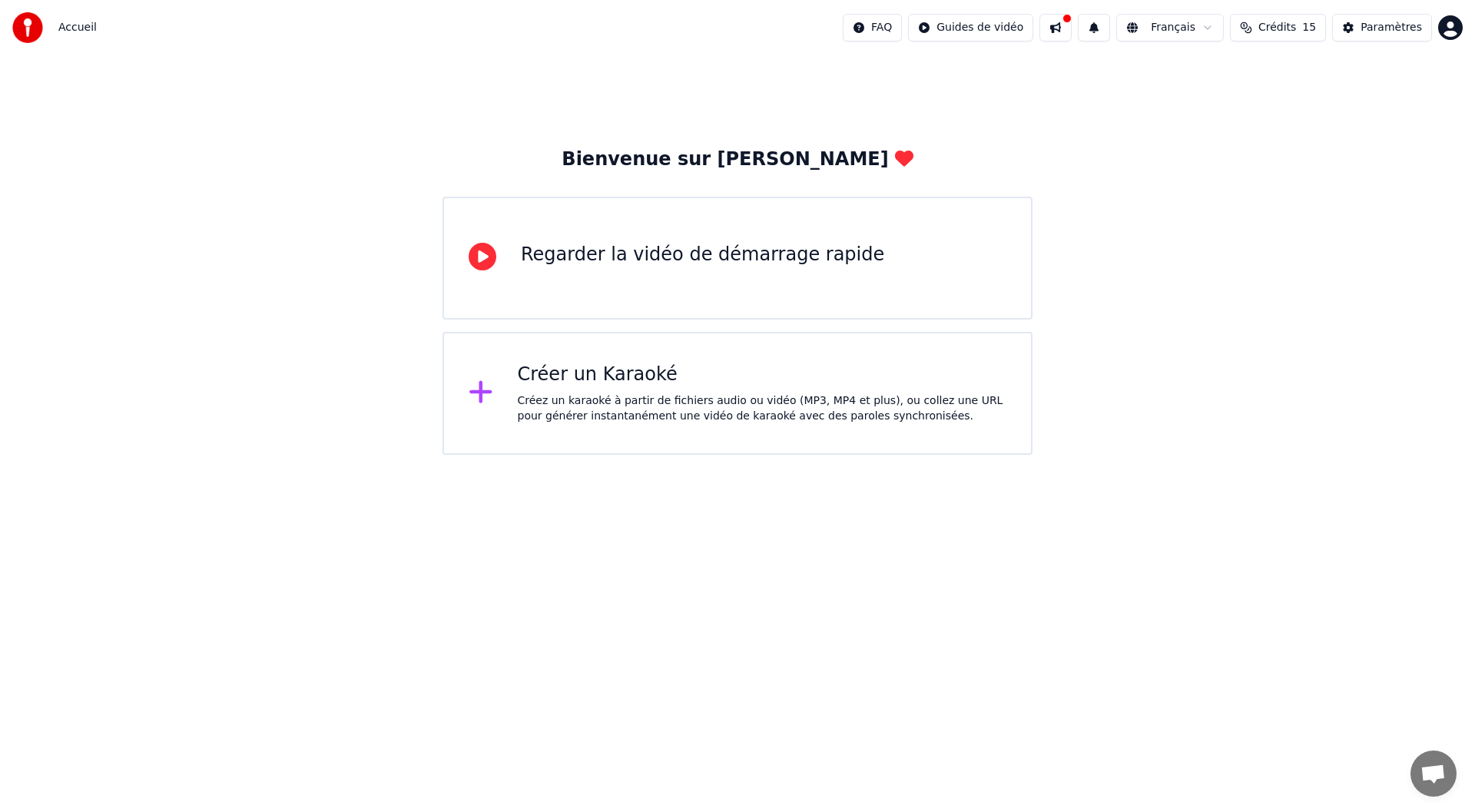
click at [765, 419] on div "Créez un karaoké à partir de fichiers audio ou vidéo (MP3, MP4 et plus), ou col…" at bounding box center [762, 409] width 489 height 31
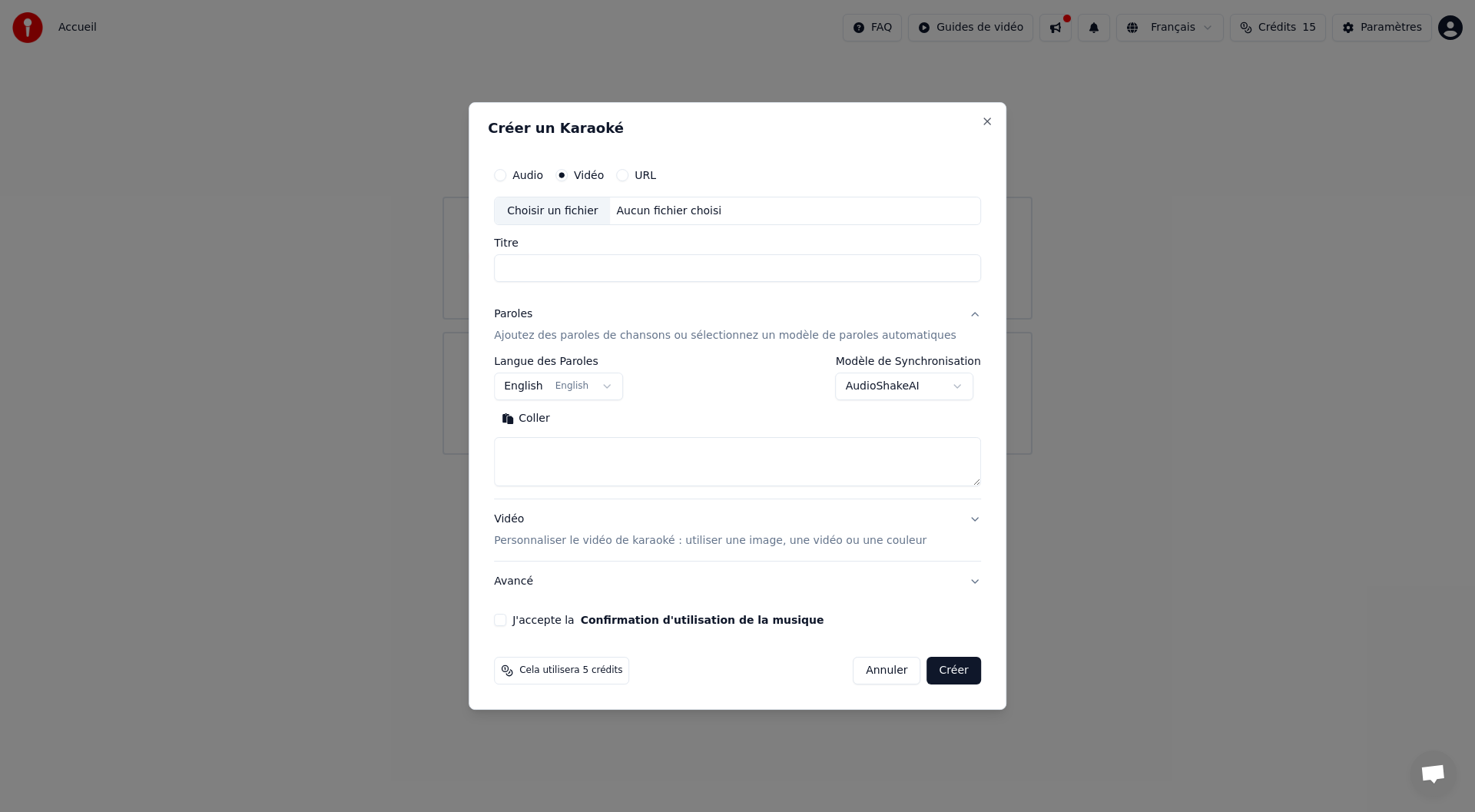
click at [532, 267] on input "Titre" at bounding box center [738, 269] width 487 height 28
click at [628, 174] on button "URL" at bounding box center [622, 175] width 13 height 13
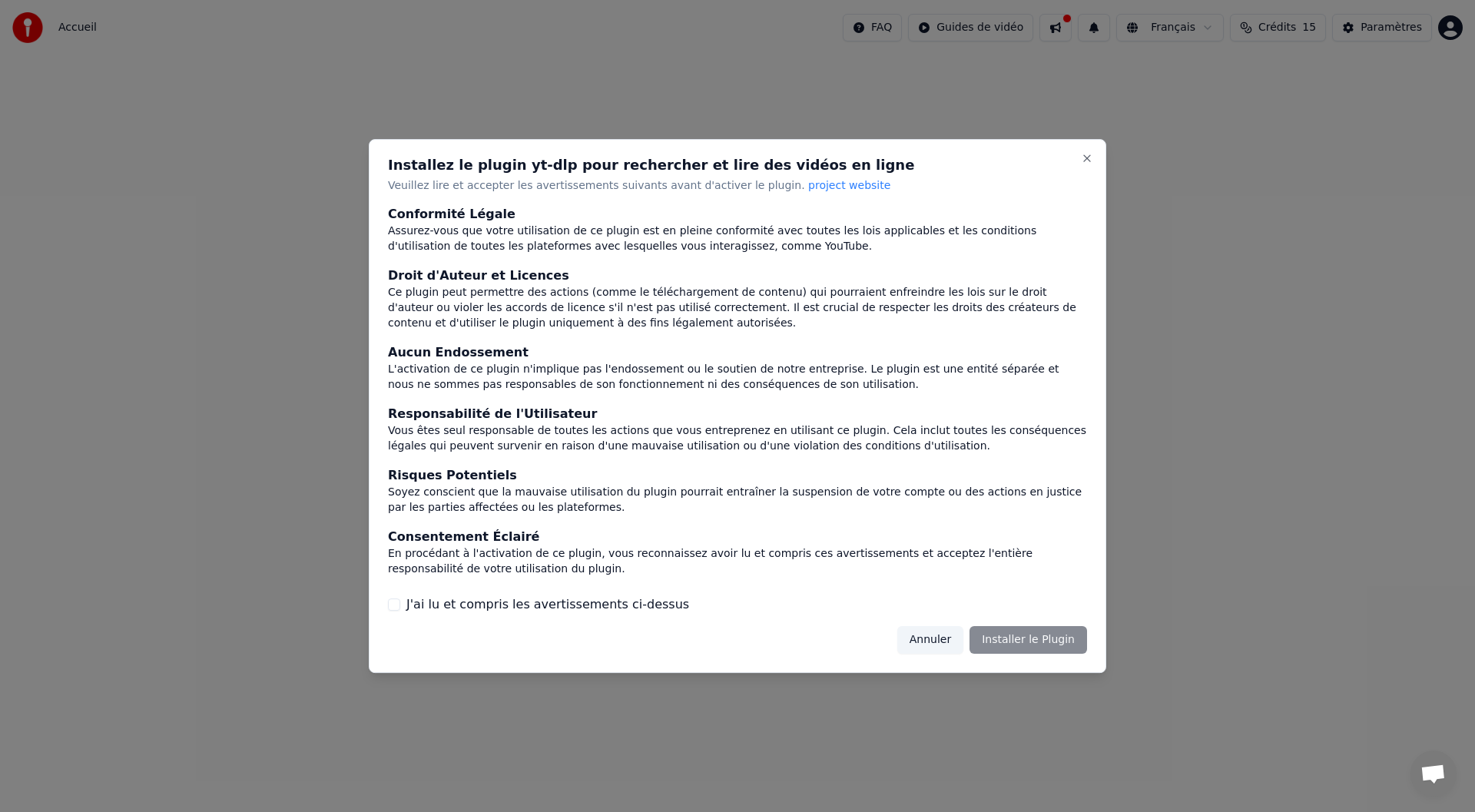
click at [1031, 636] on div "Annuler Installer le Plugin" at bounding box center [993, 640] width 190 height 28
click at [564, 604] on label "J'ai lu et compris les avertissements ci-dessus" at bounding box center [548, 604] width 283 height 18
click at [400, 604] on button "J'ai lu et compris les avertissements ci-dessus" at bounding box center [394, 604] width 13 height 13
click at [1041, 644] on button "Installer le Plugin" at bounding box center [1029, 640] width 117 height 28
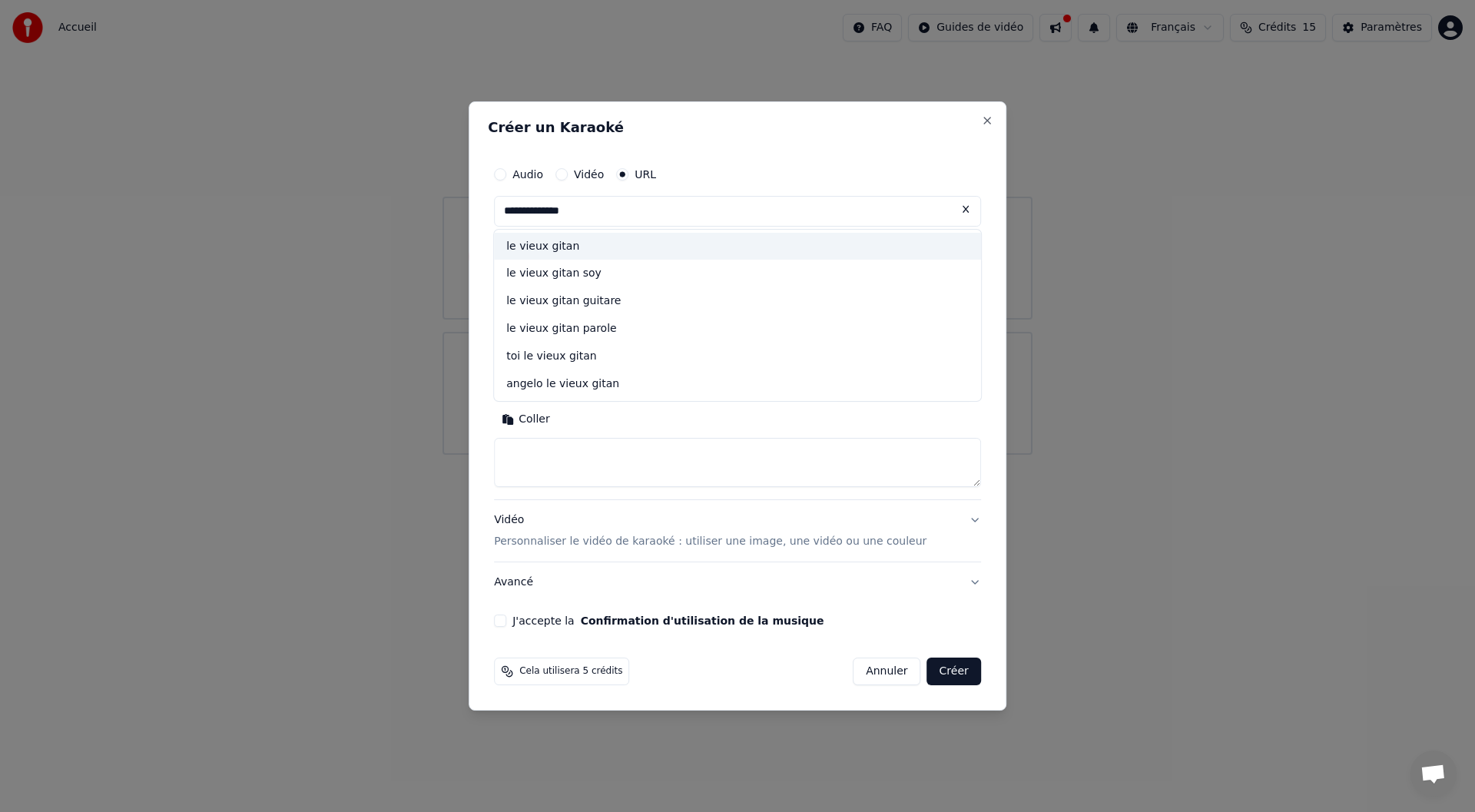
click at [563, 247] on div "le vieux gitan" at bounding box center [738, 246] width 487 height 28
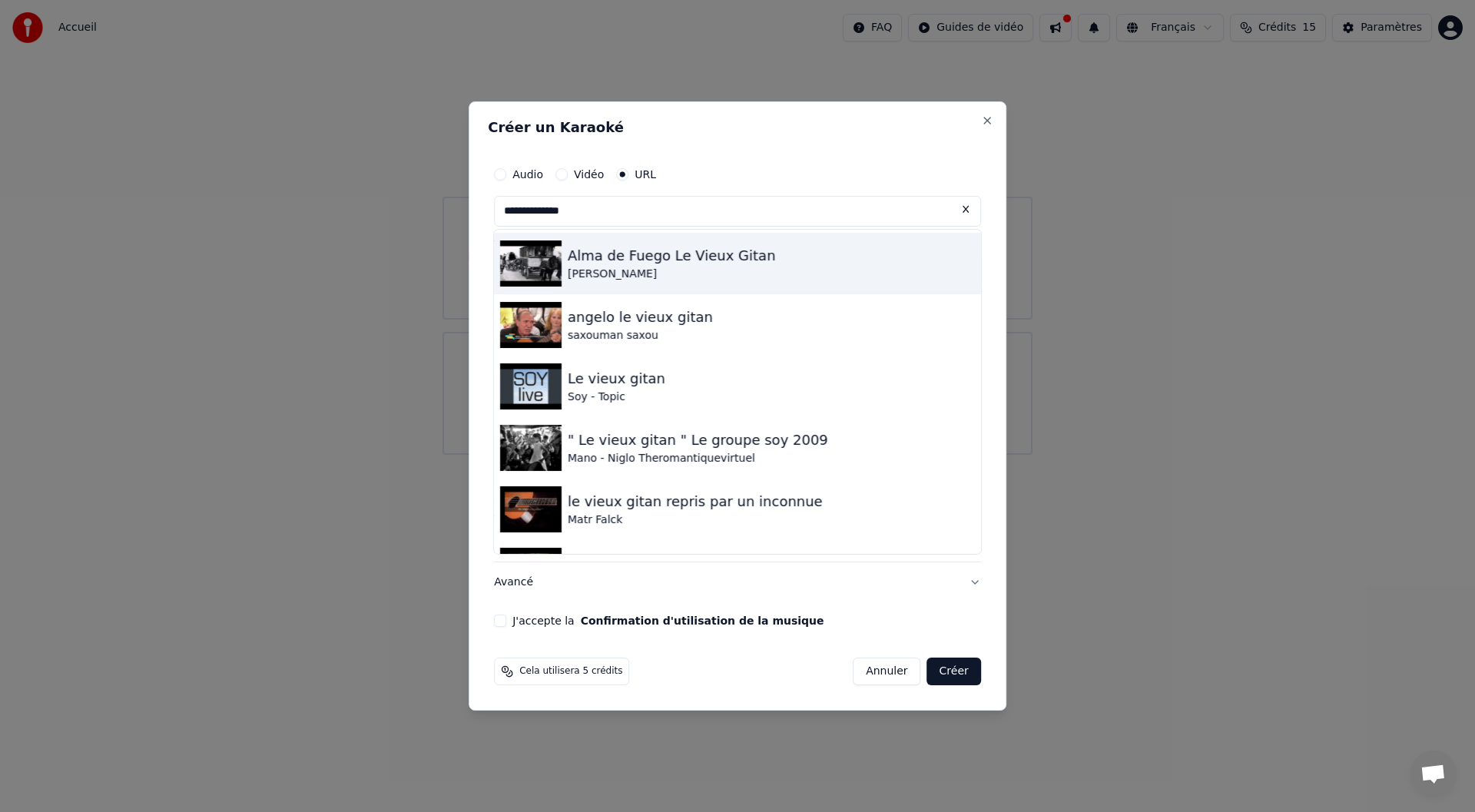
click at [544, 264] on img at bounding box center [530, 263] width 61 height 46
type input "**********"
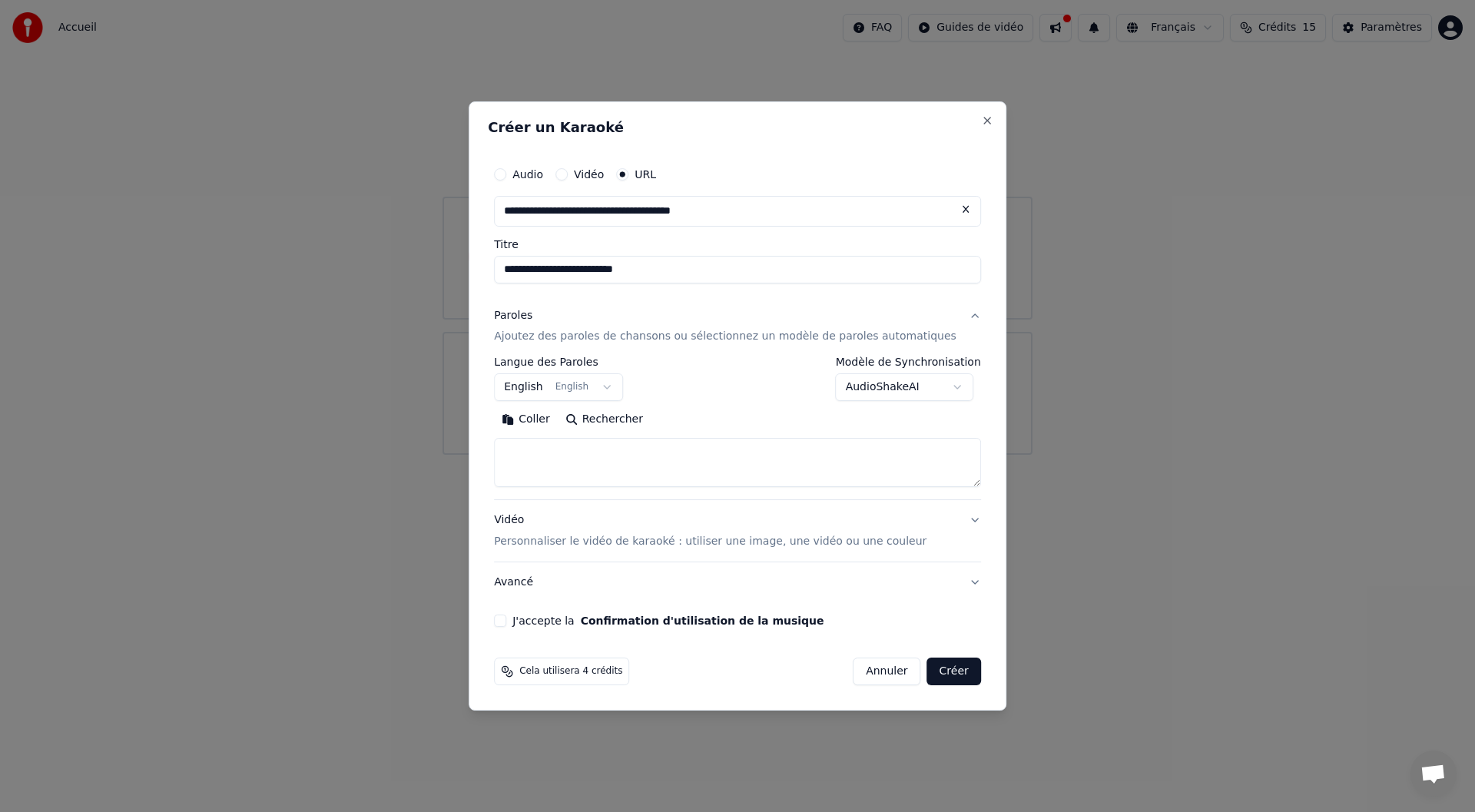
click at [544, 264] on input "**********" at bounding box center [738, 269] width 487 height 28
click at [507, 618] on button "J'accepte la Confirmation d'utilisation de la musique" at bounding box center [500, 620] width 13 height 13
click at [939, 670] on button "Créer" at bounding box center [954, 671] width 54 height 28
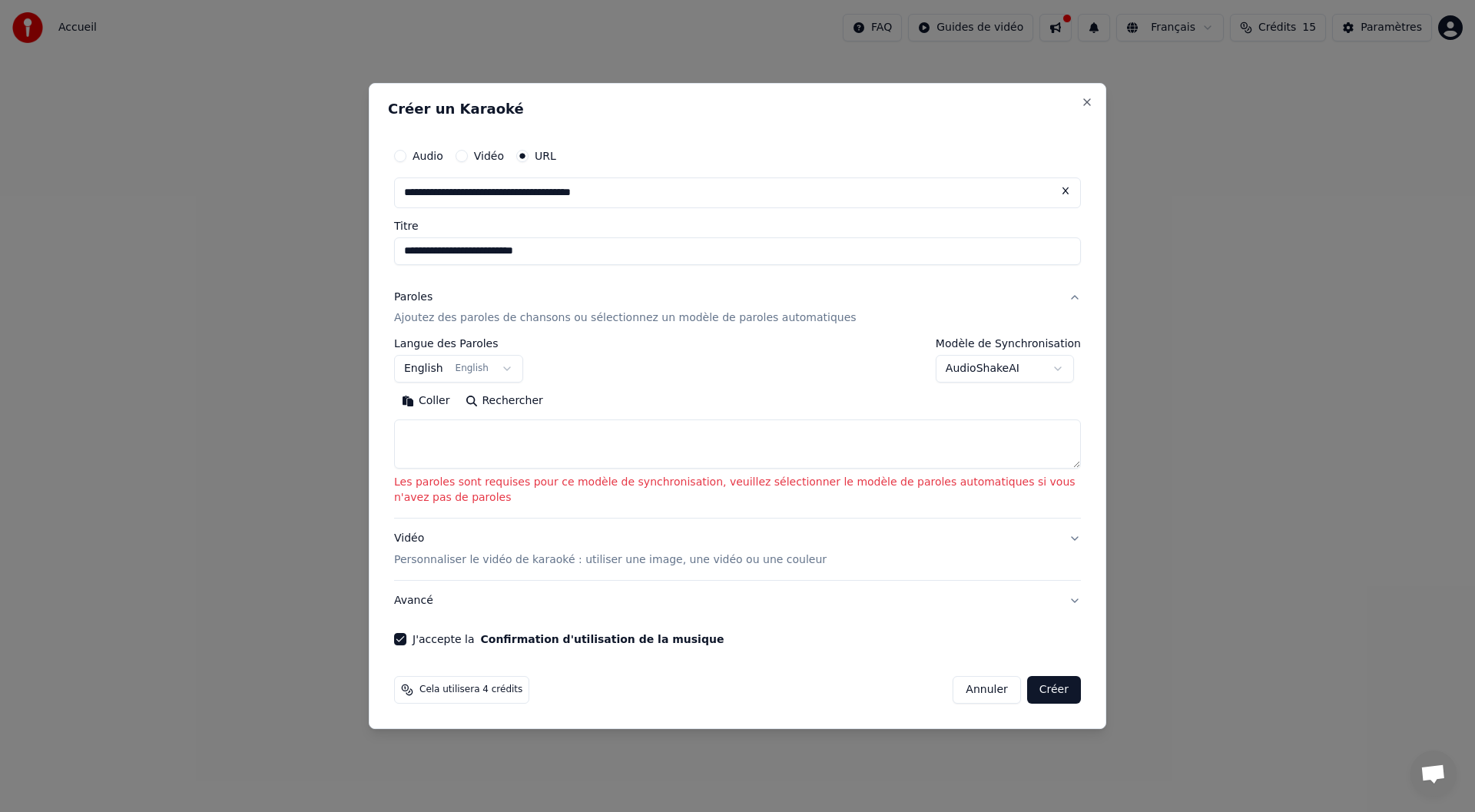
click at [459, 157] on button "Vidéo" at bounding box center [462, 156] width 13 height 13
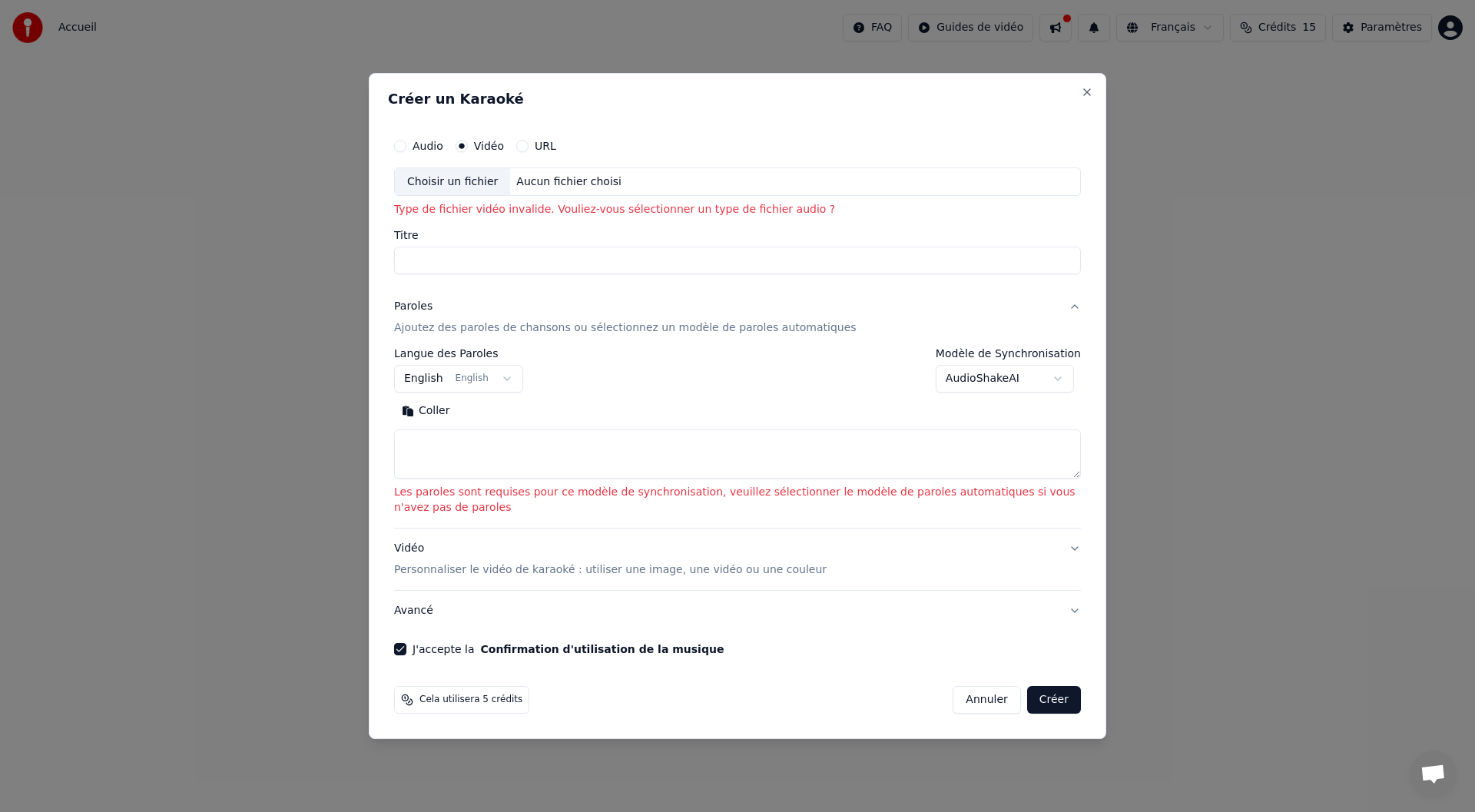
click at [451, 179] on div "Choisir un fichier" at bounding box center [453, 182] width 116 height 28
type input "**********"
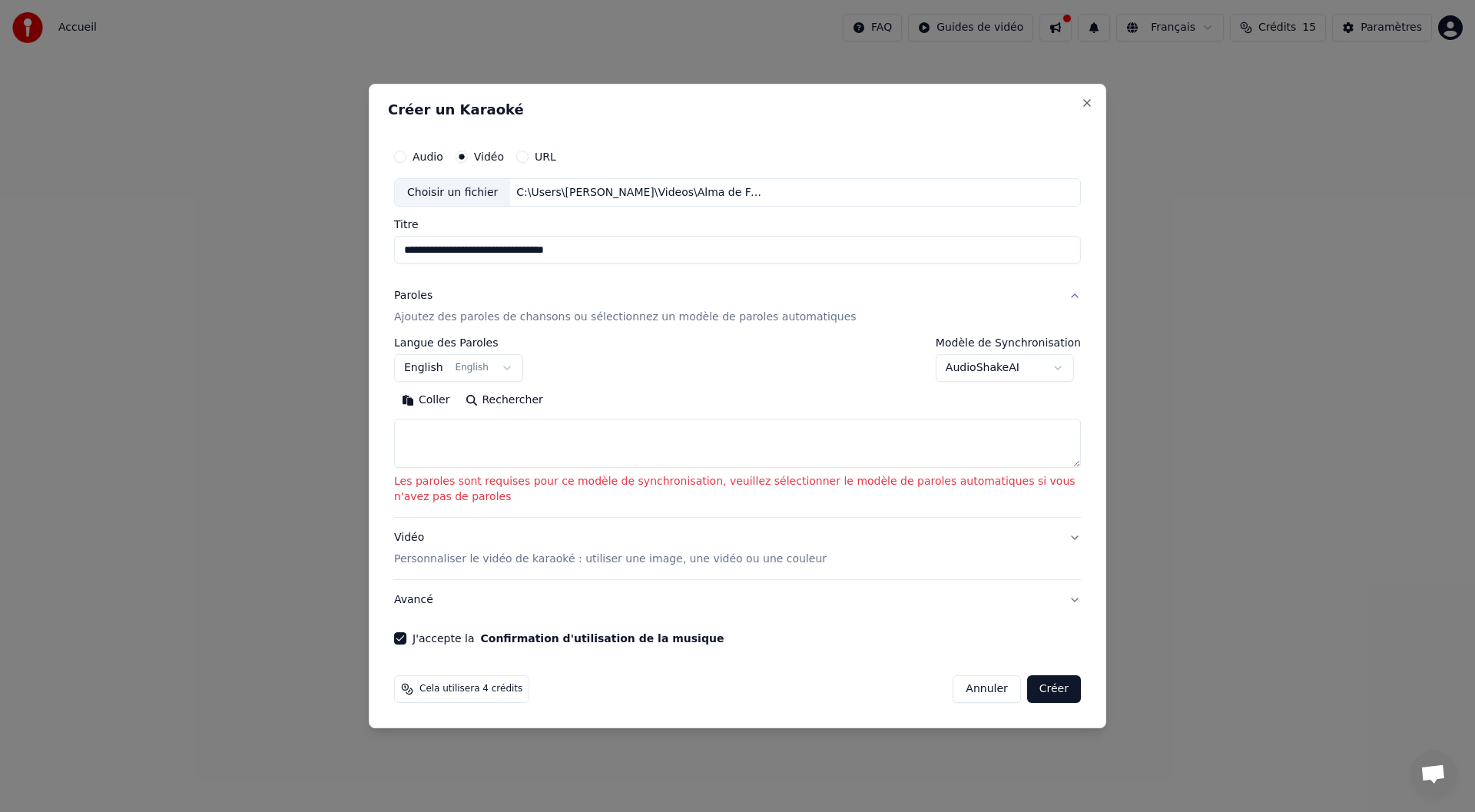
click at [1010, 345] on label "Modèle de Synchronisation" at bounding box center [1008, 343] width 145 height 11
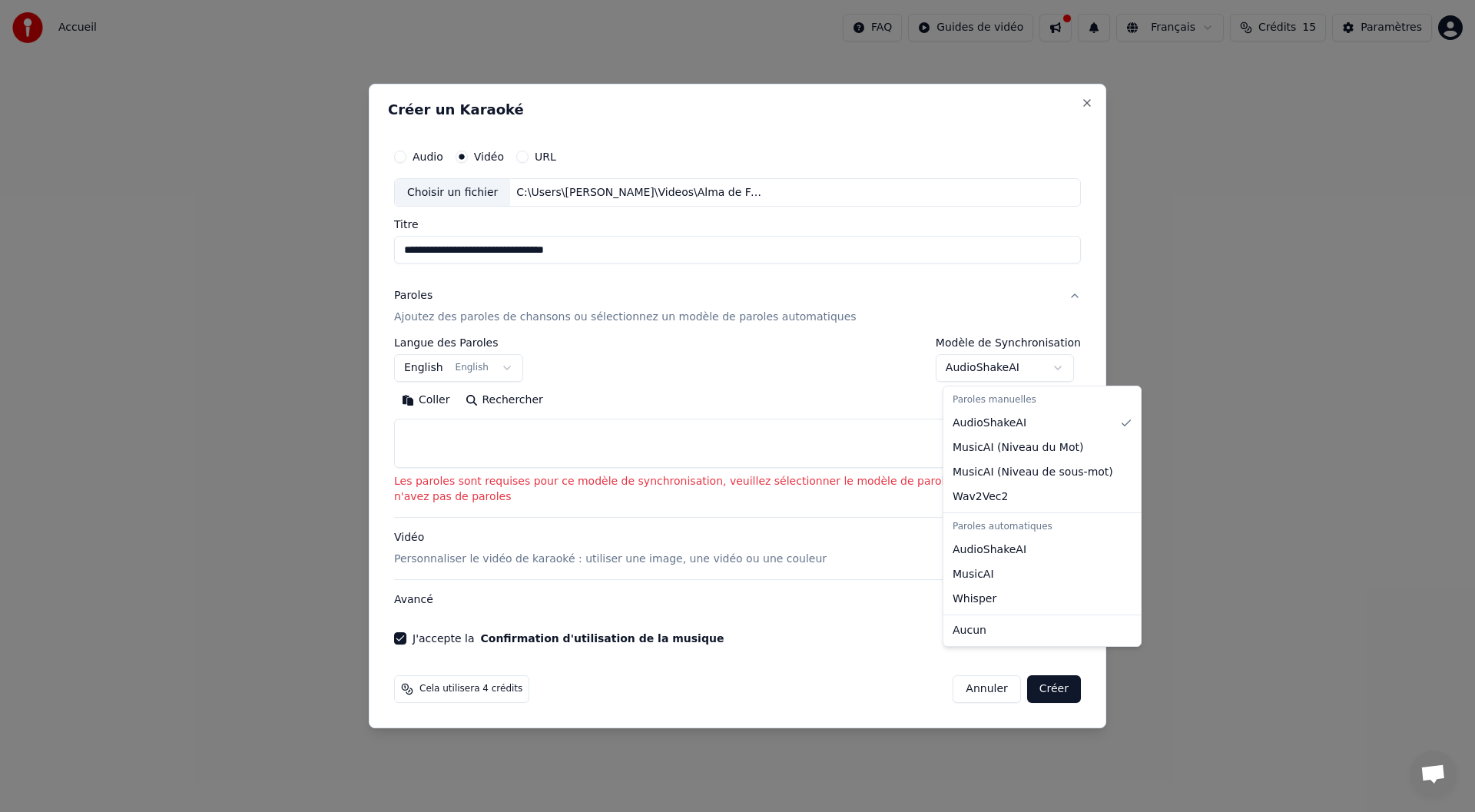
click at [1070, 367] on body "**********" at bounding box center [737, 227] width 1475 height 455
select select "****"
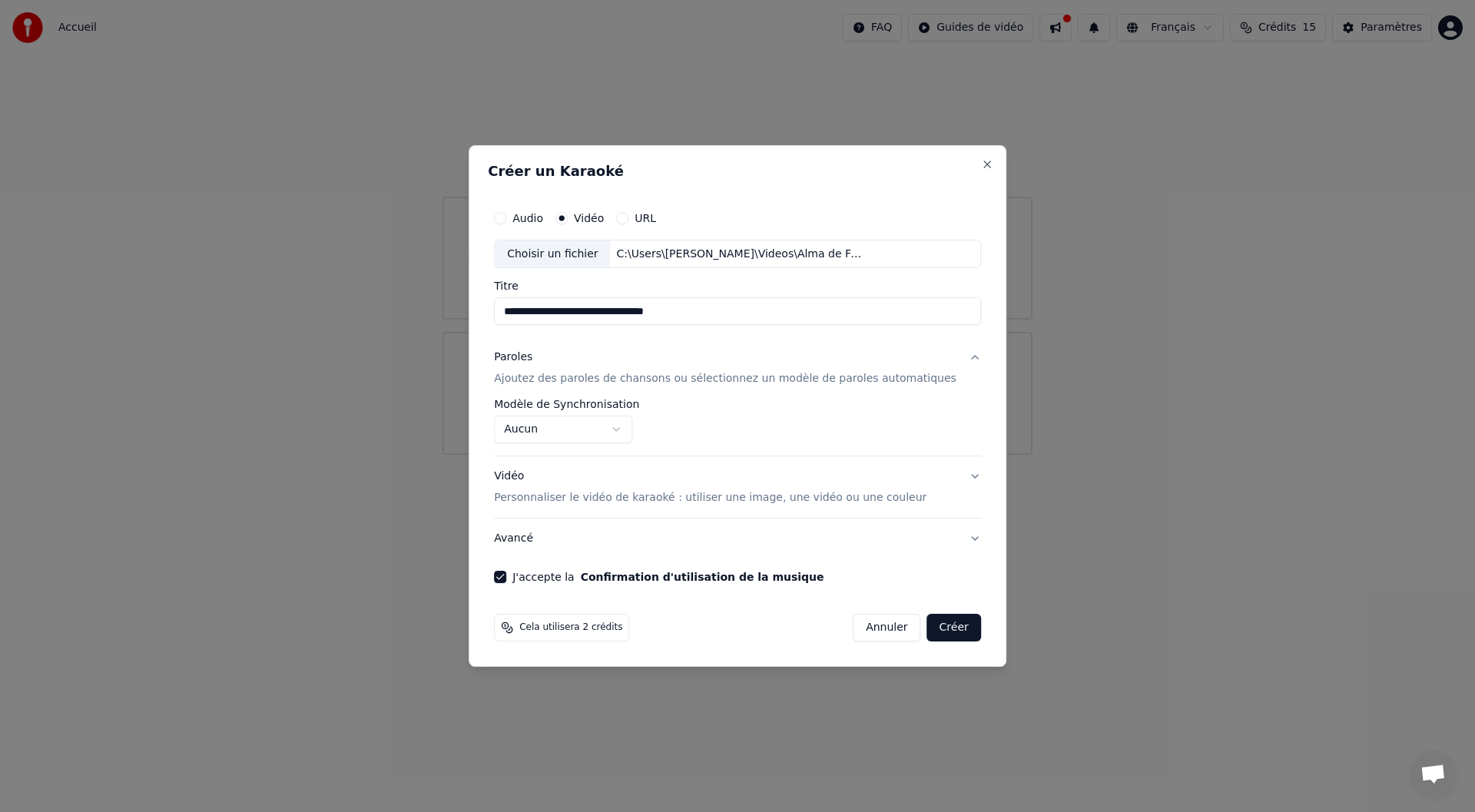
click at [941, 633] on button "Créer" at bounding box center [954, 627] width 54 height 28
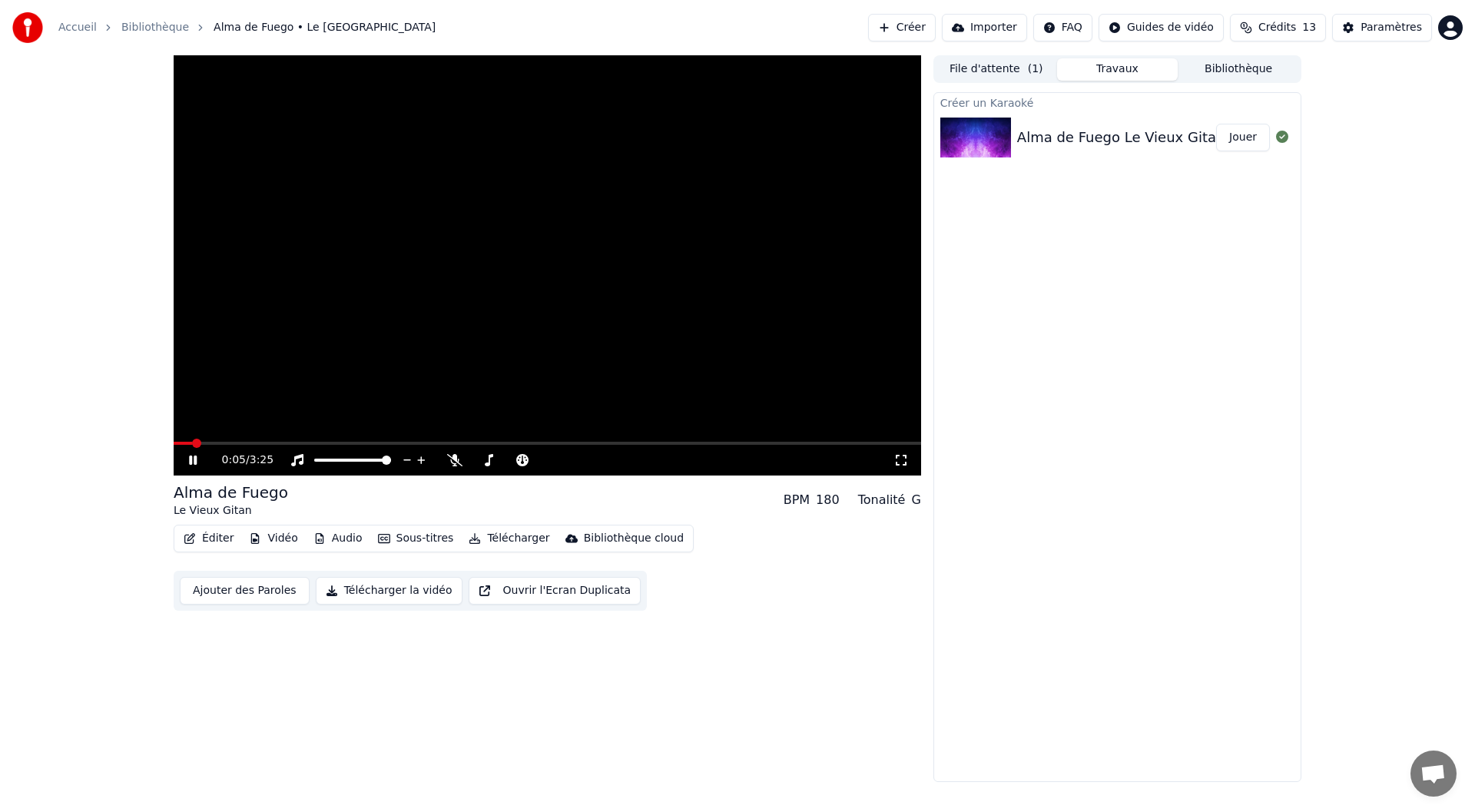
click at [1242, 136] on button "Jouer" at bounding box center [1243, 137] width 54 height 28
click at [410, 446] on div "0:42 / 3:25" at bounding box center [547, 460] width 748 height 31
click at [424, 444] on span at bounding box center [547, 443] width 748 height 3
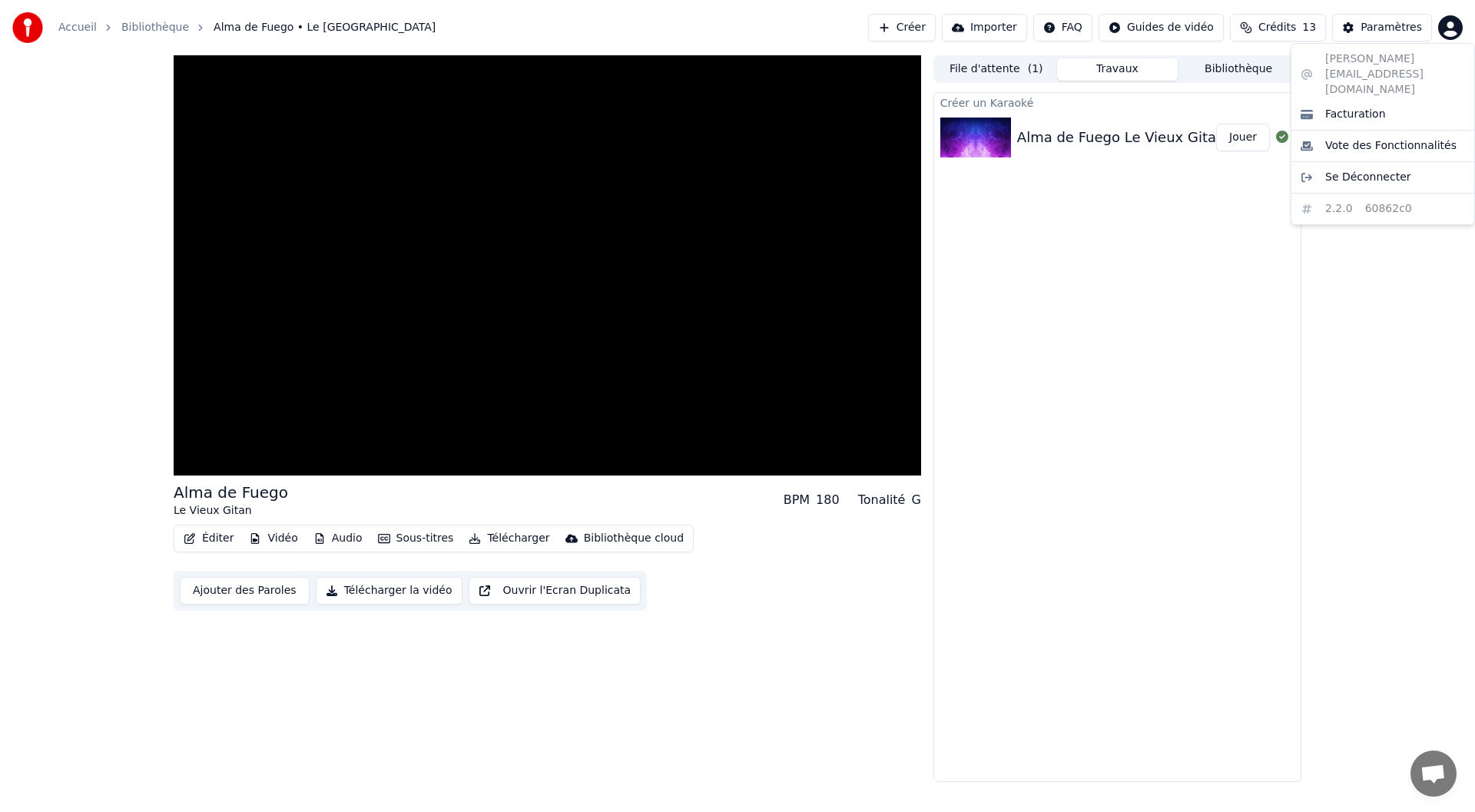
click at [1448, 26] on html "Accueil Bibliothèque Alma de Fuego • Le Vieux Gitan Créer Importer FAQ Guides d…" at bounding box center [737, 406] width 1475 height 812
click at [1351, 170] on span "Se Déconnecter" at bounding box center [1368, 177] width 86 height 15
